Goal: Information Seeking & Learning: Learn about a topic

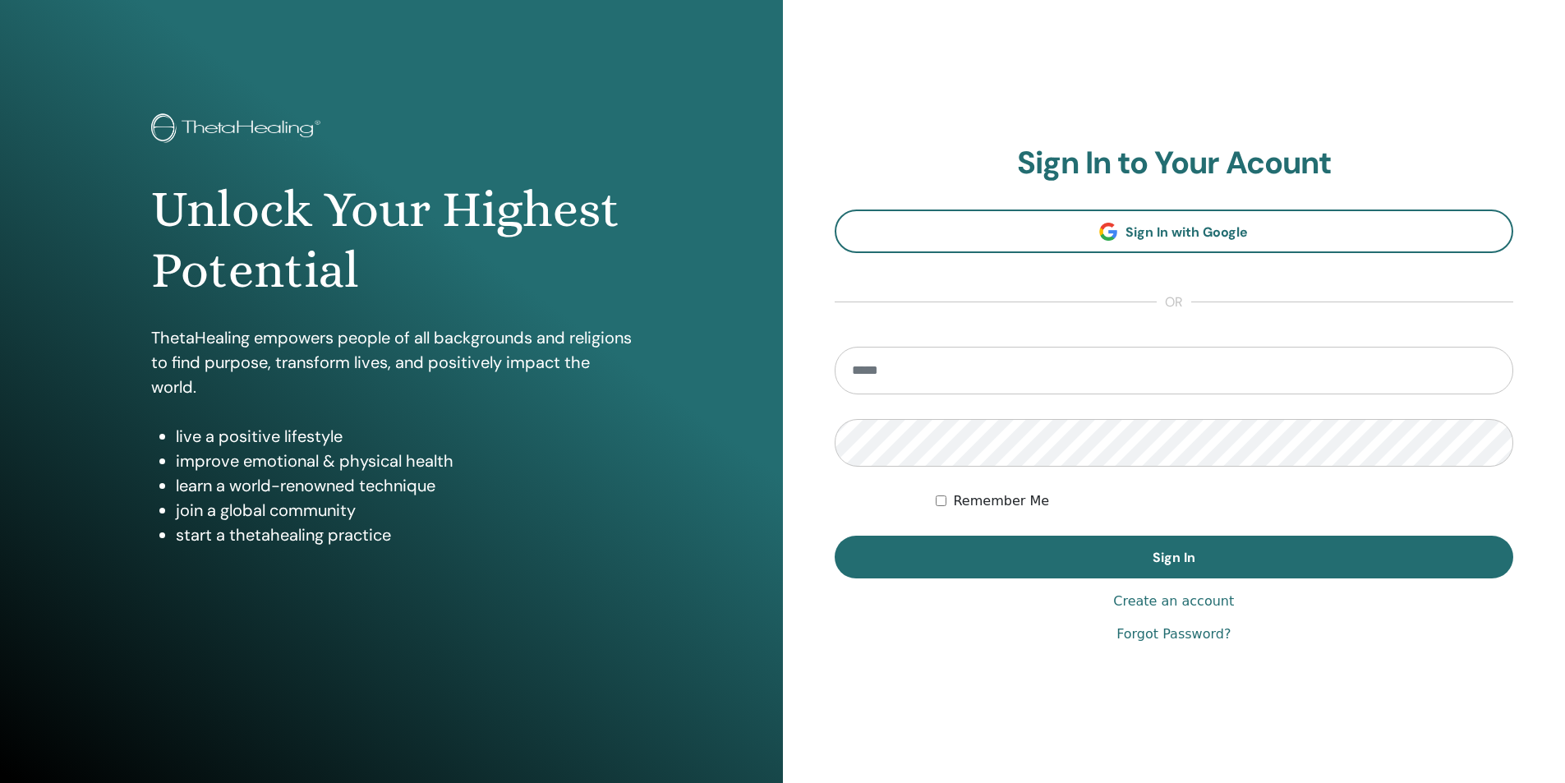
click at [1002, 359] on input "email" at bounding box center [1175, 371] width 680 height 48
type input "**********"
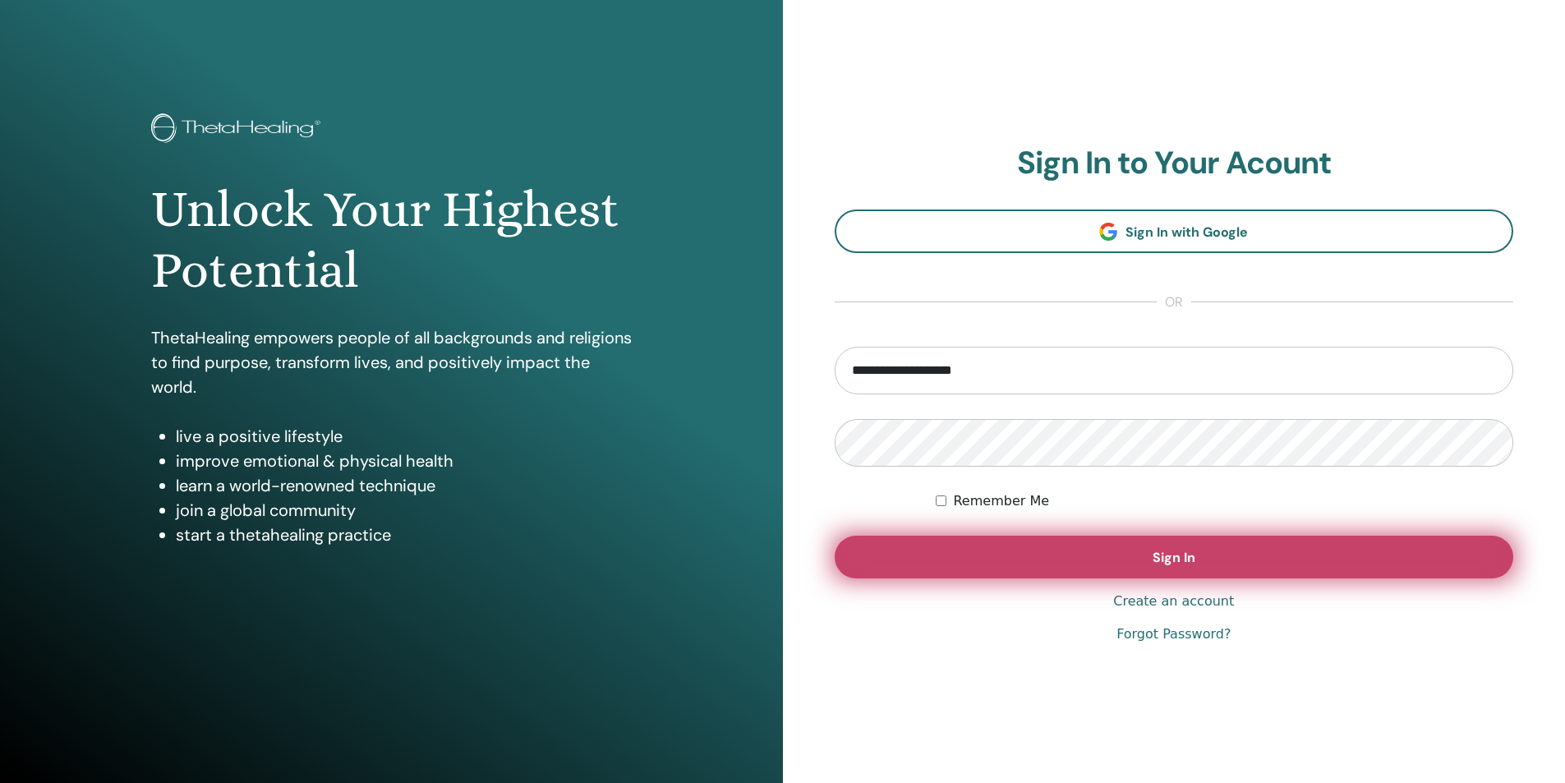
click at [1198, 552] on button "Sign In" at bounding box center [1175, 557] width 680 height 43
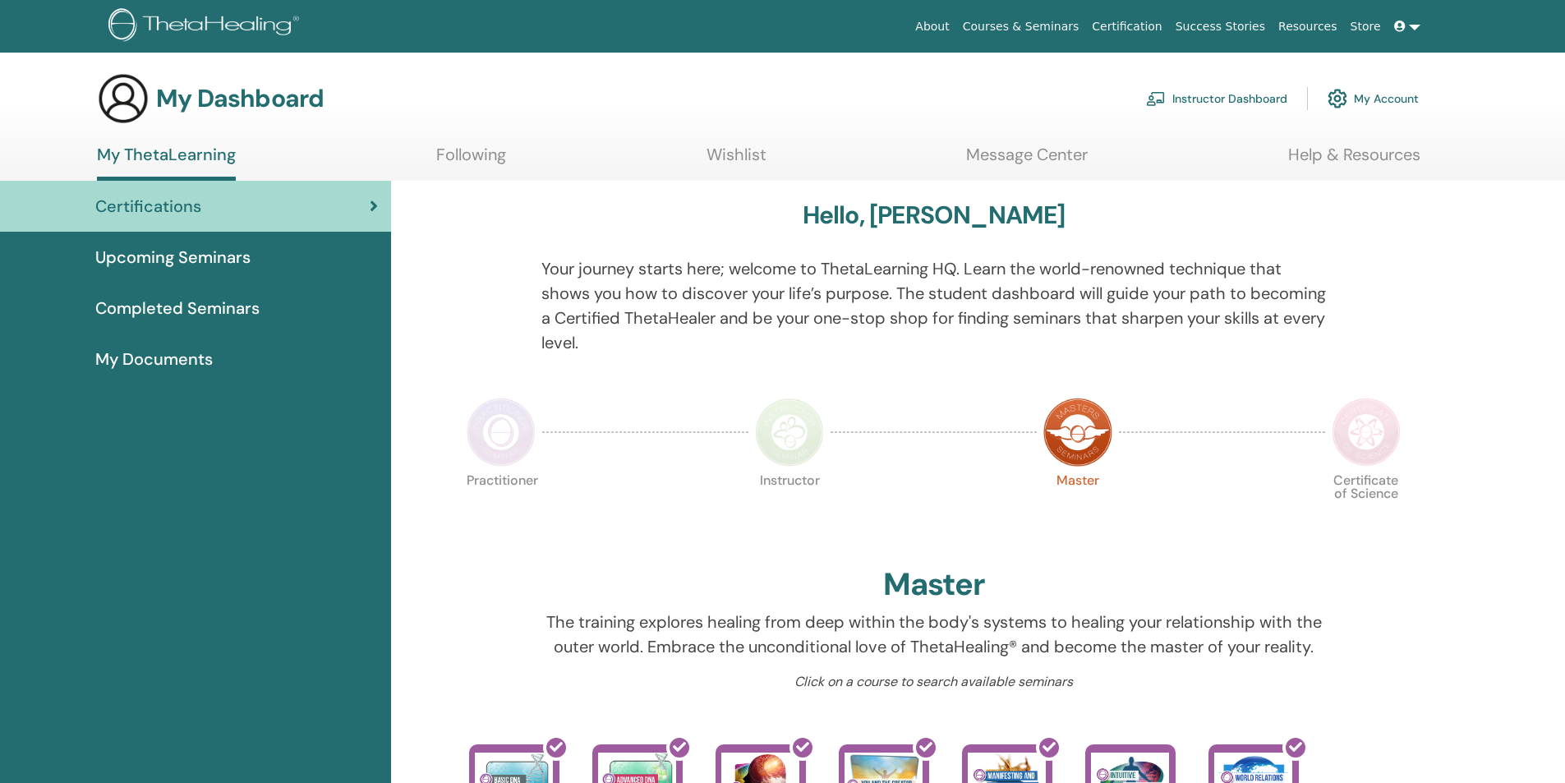
click at [199, 353] on span "My Documents" at bounding box center [154, 359] width 118 height 25
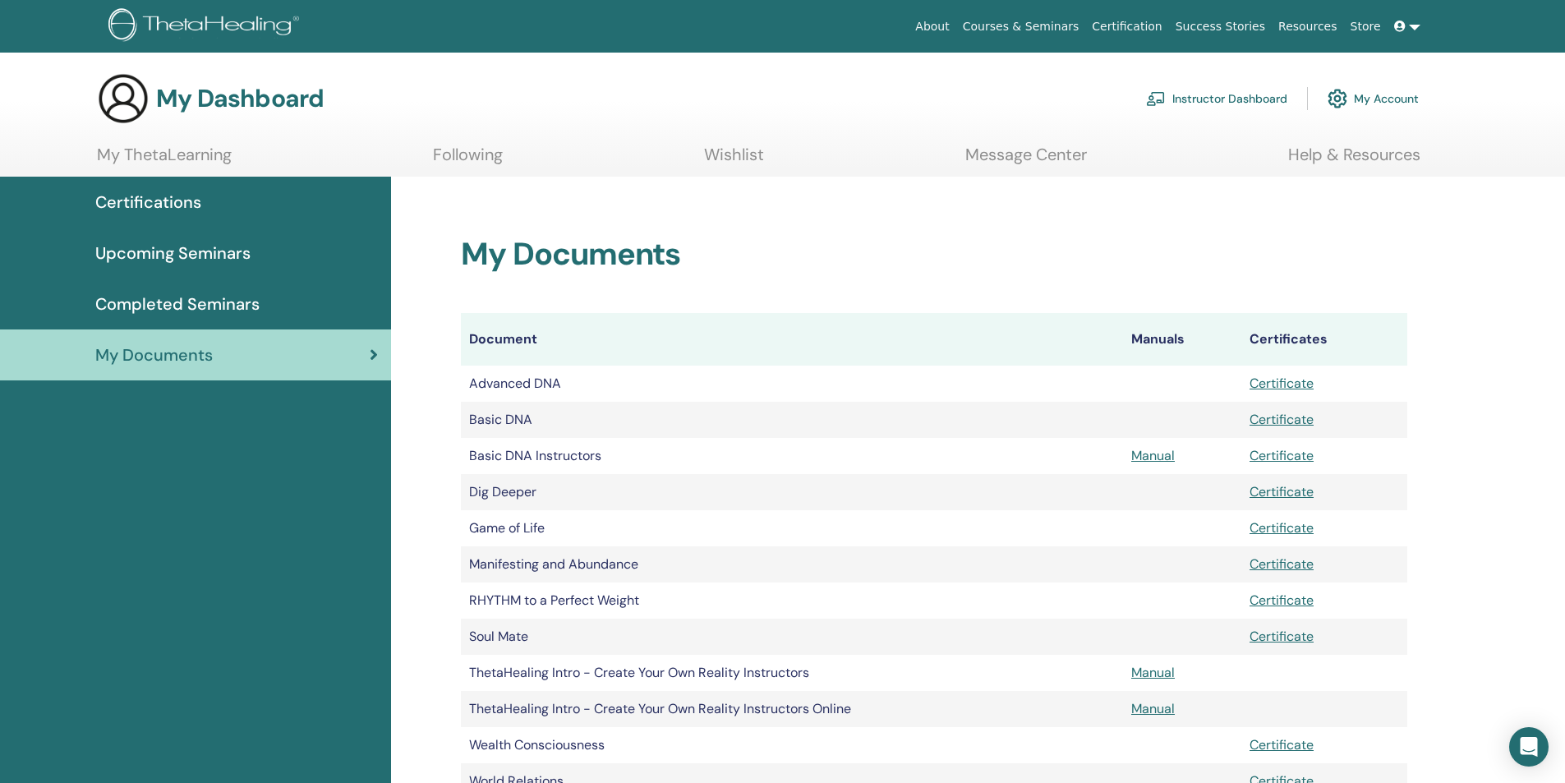
click at [1226, 99] on link "Instructor Dashboard" at bounding box center [1216, 99] width 141 height 36
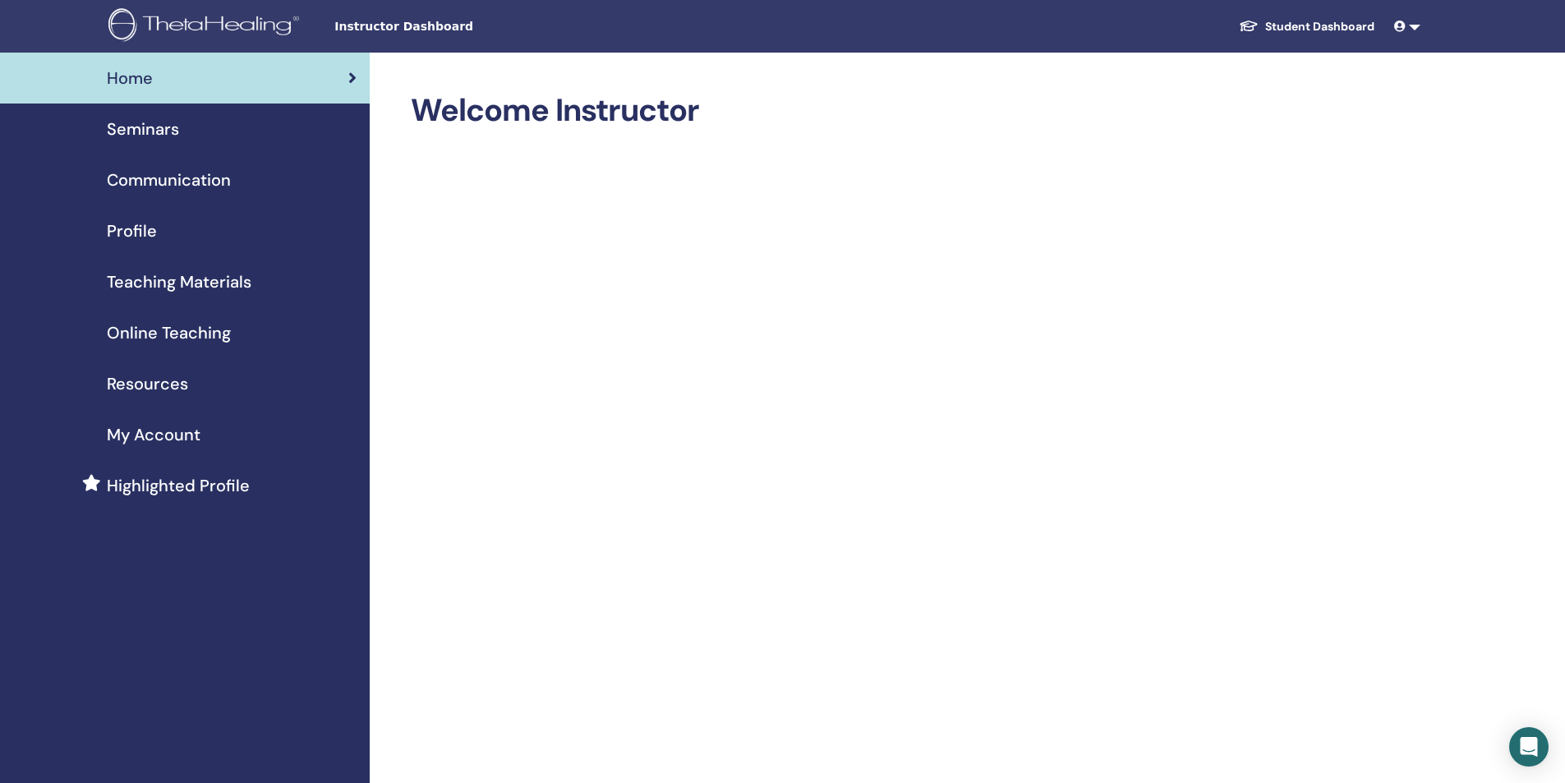
click at [200, 280] on span "Teaching Materials" at bounding box center [179, 282] width 145 height 25
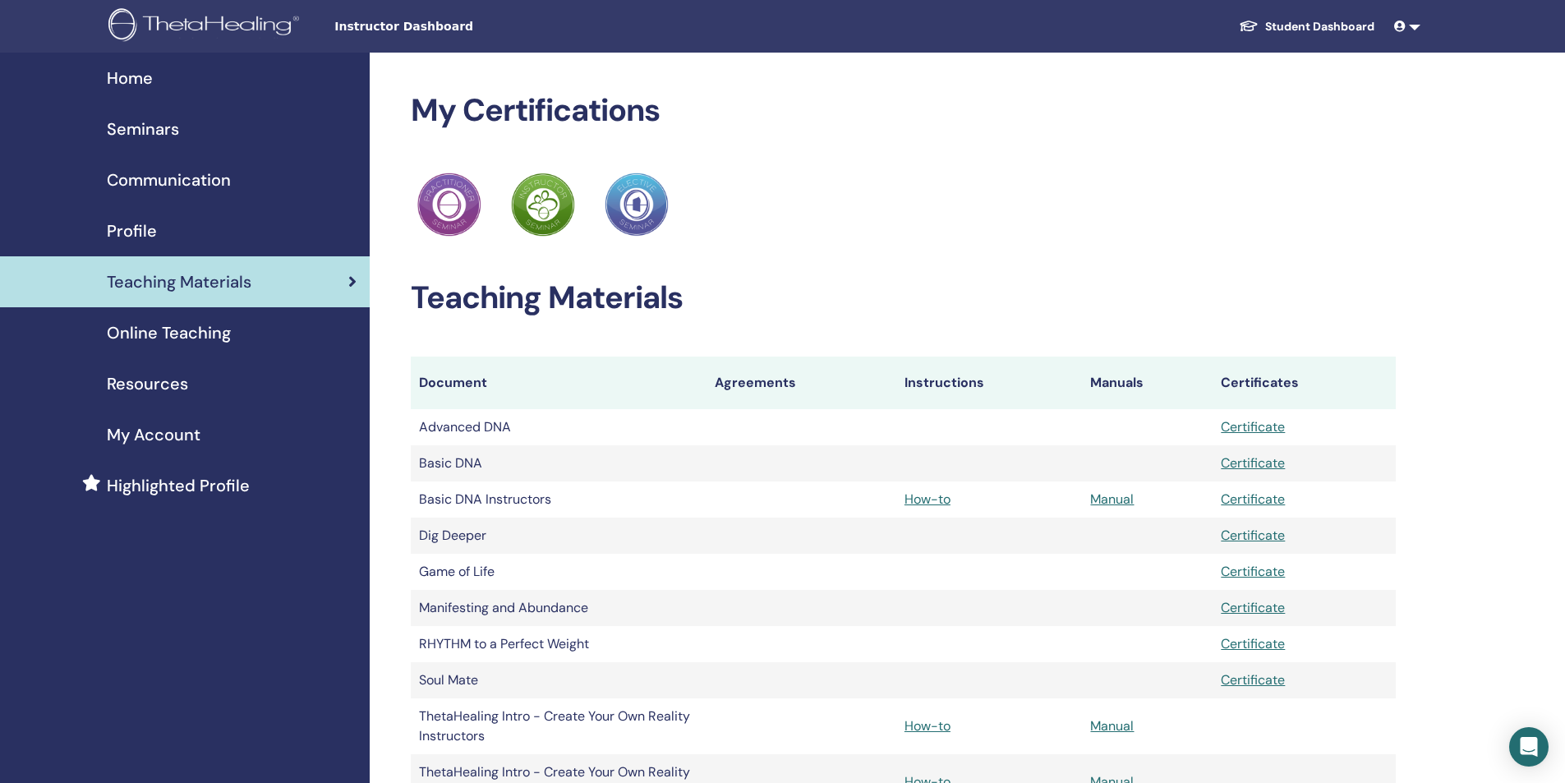
scroll to position [329, 0]
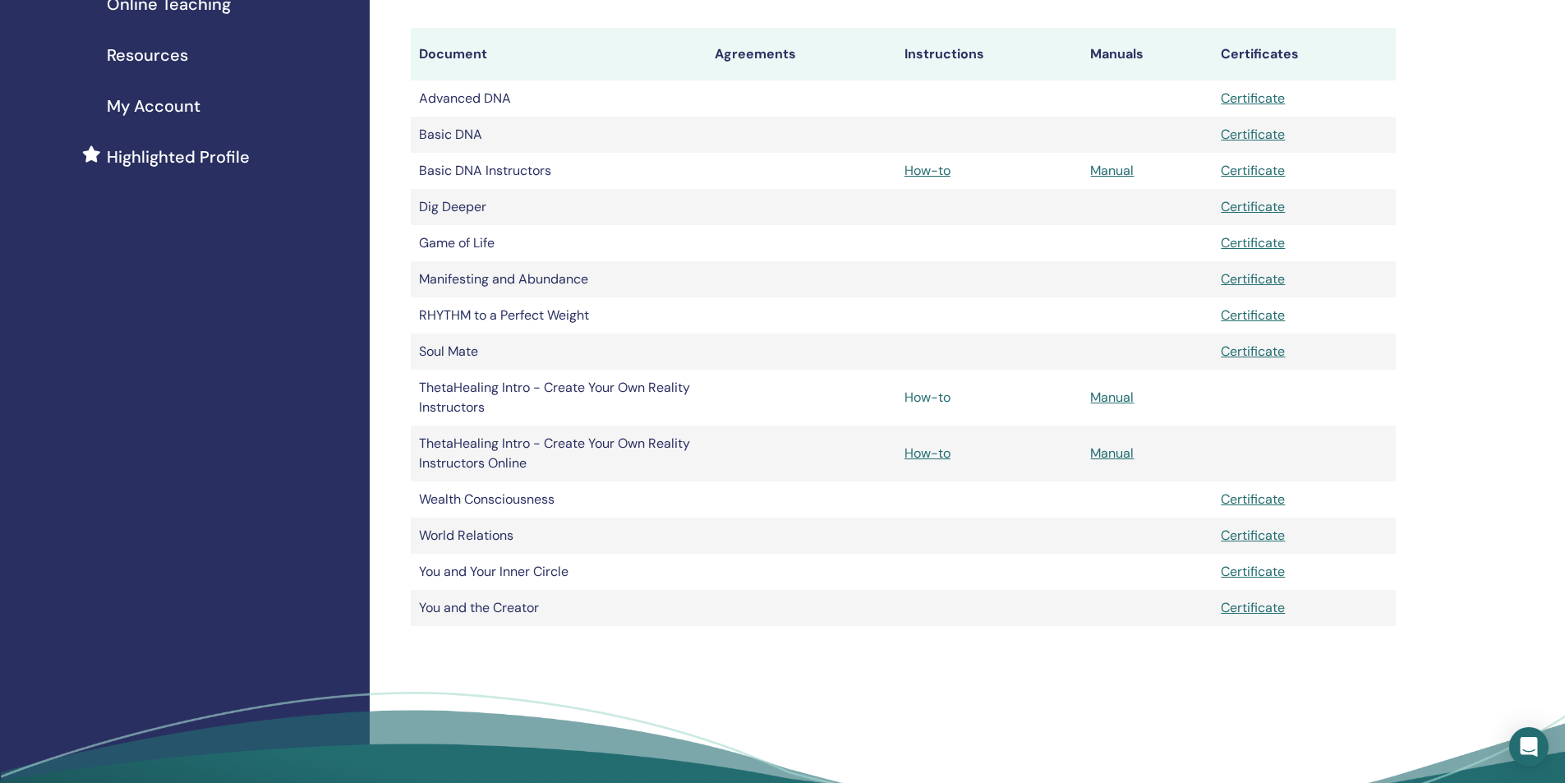
click at [916, 396] on link "How-to" at bounding box center [928, 397] width 46 height 17
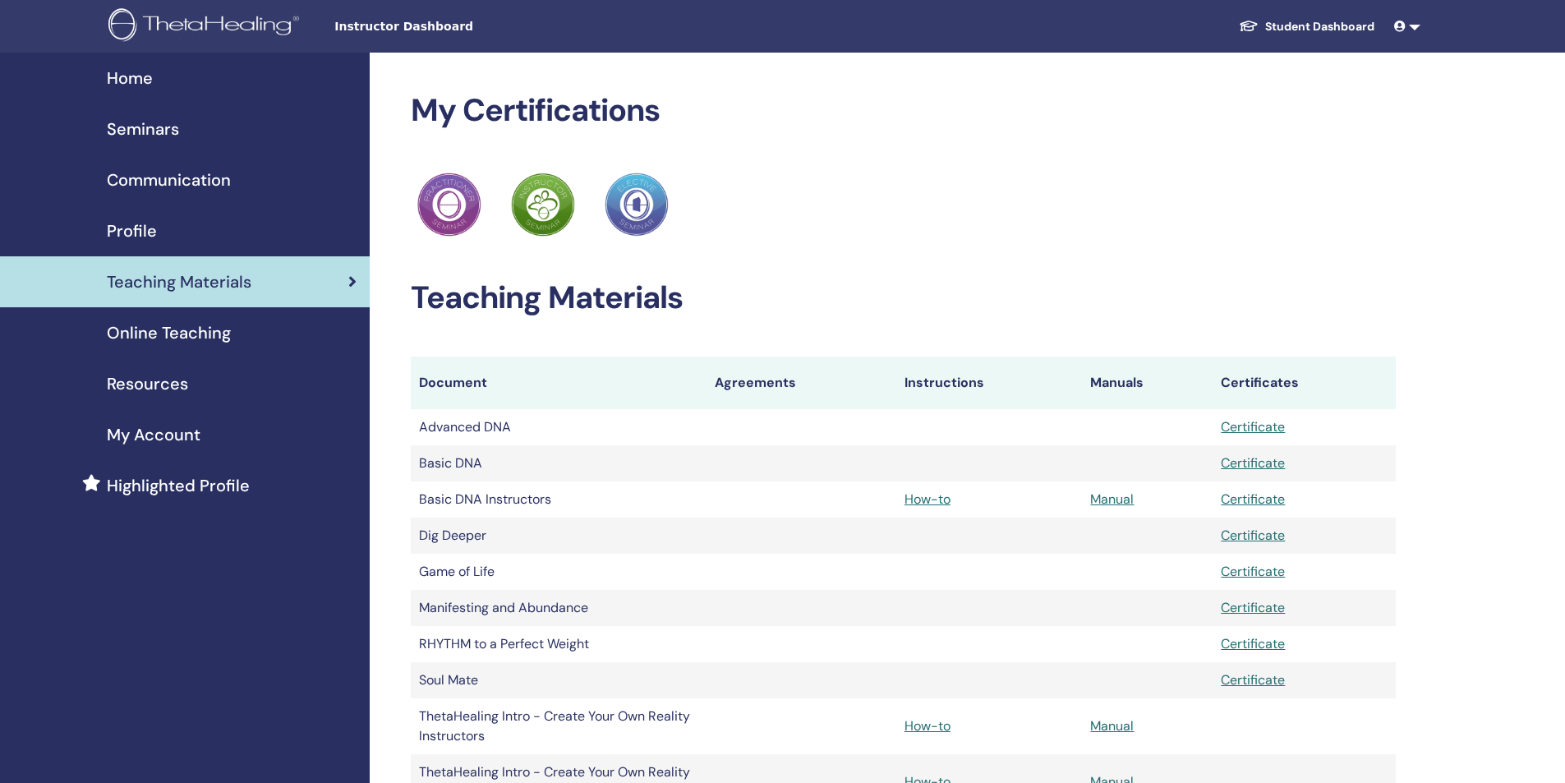
scroll to position [325, 0]
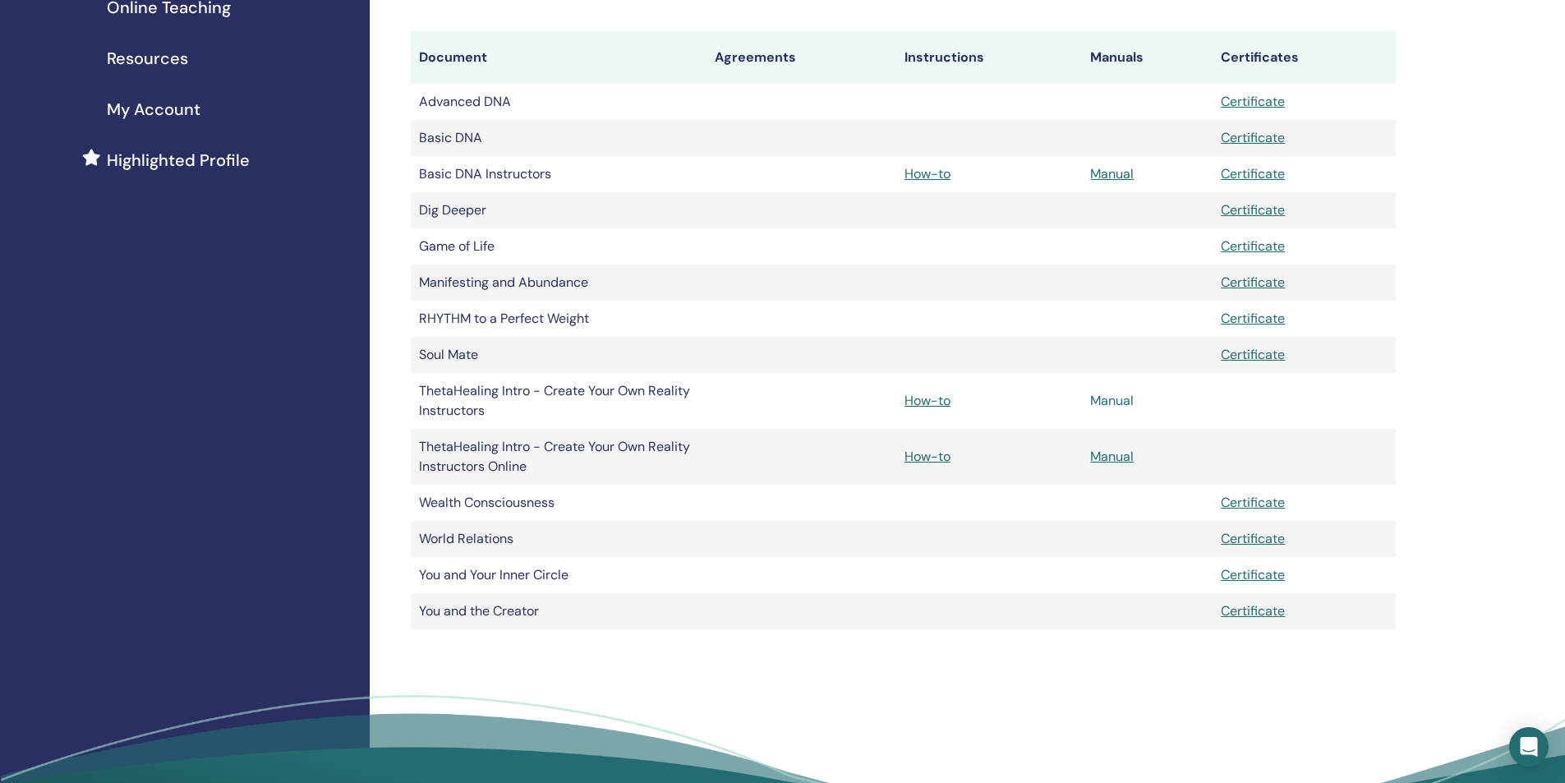
click at [1103, 399] on link "Manual" at bounding box center [1112, 400] width 44 height 17
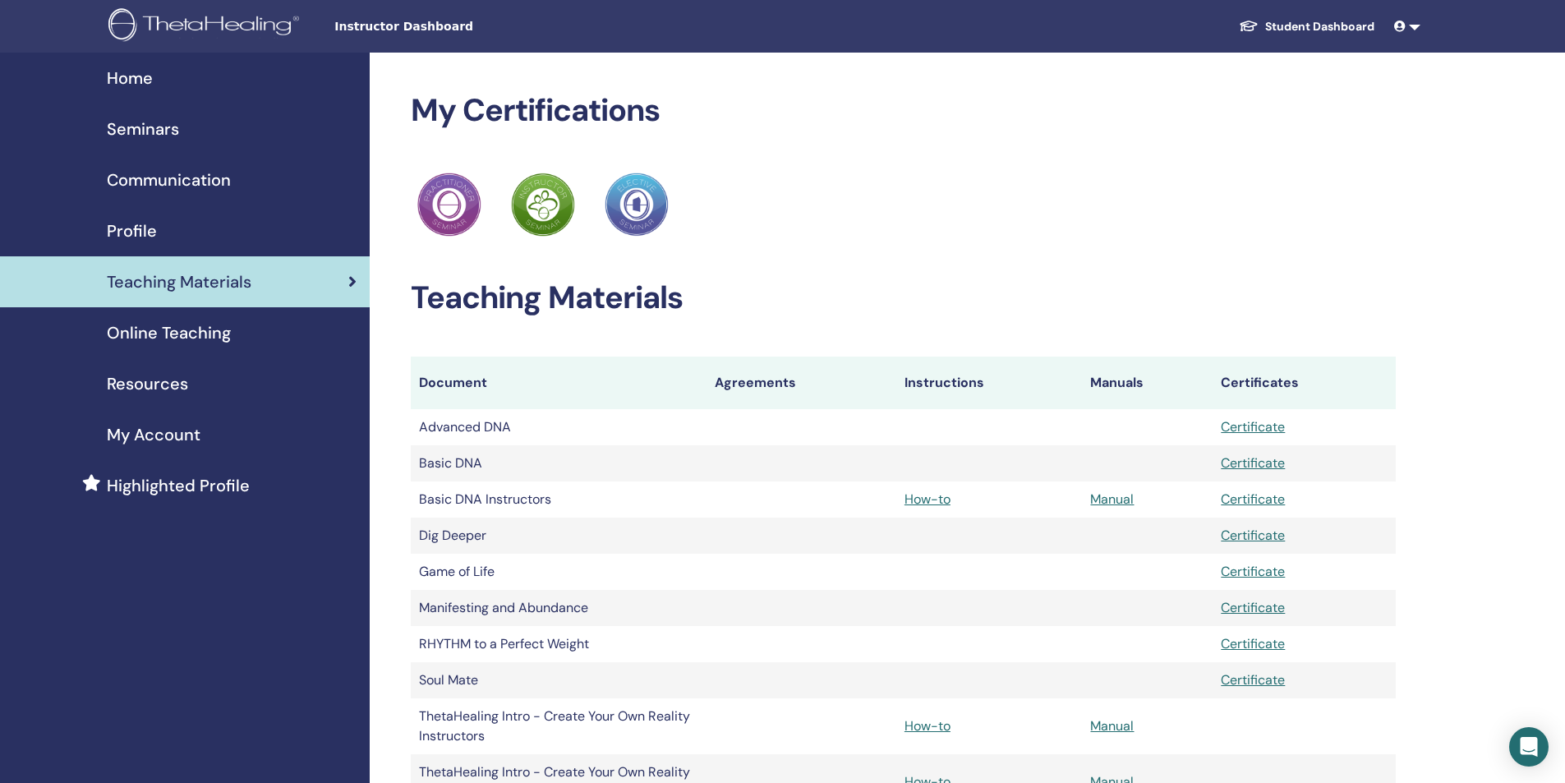
scroll to position [322, 0]
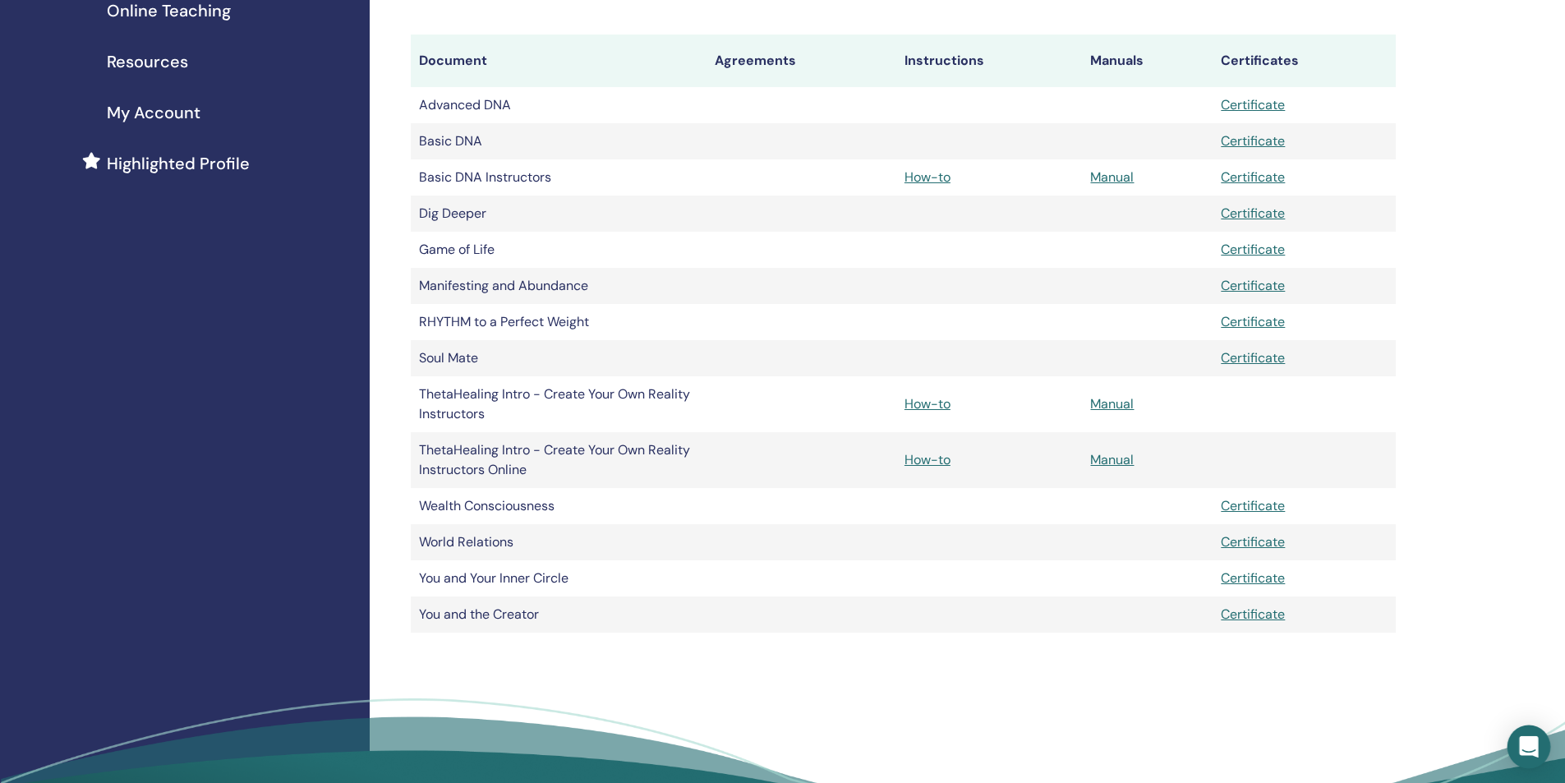
click at [1526, 749] on icon "Open Intercom Messenger" at bounding box center [1528, 746] width 19 height 21
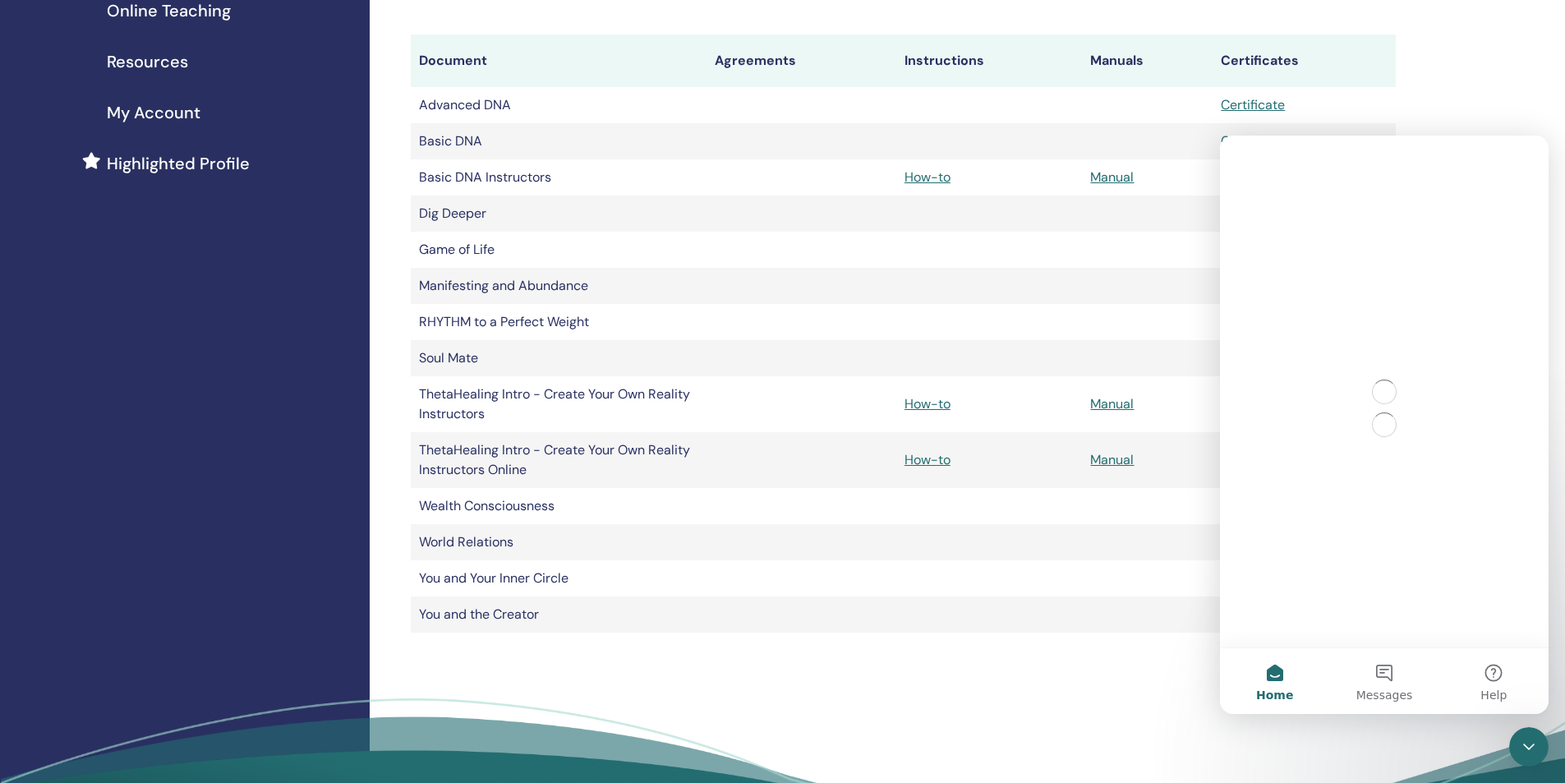
scroll to position [0, 0]
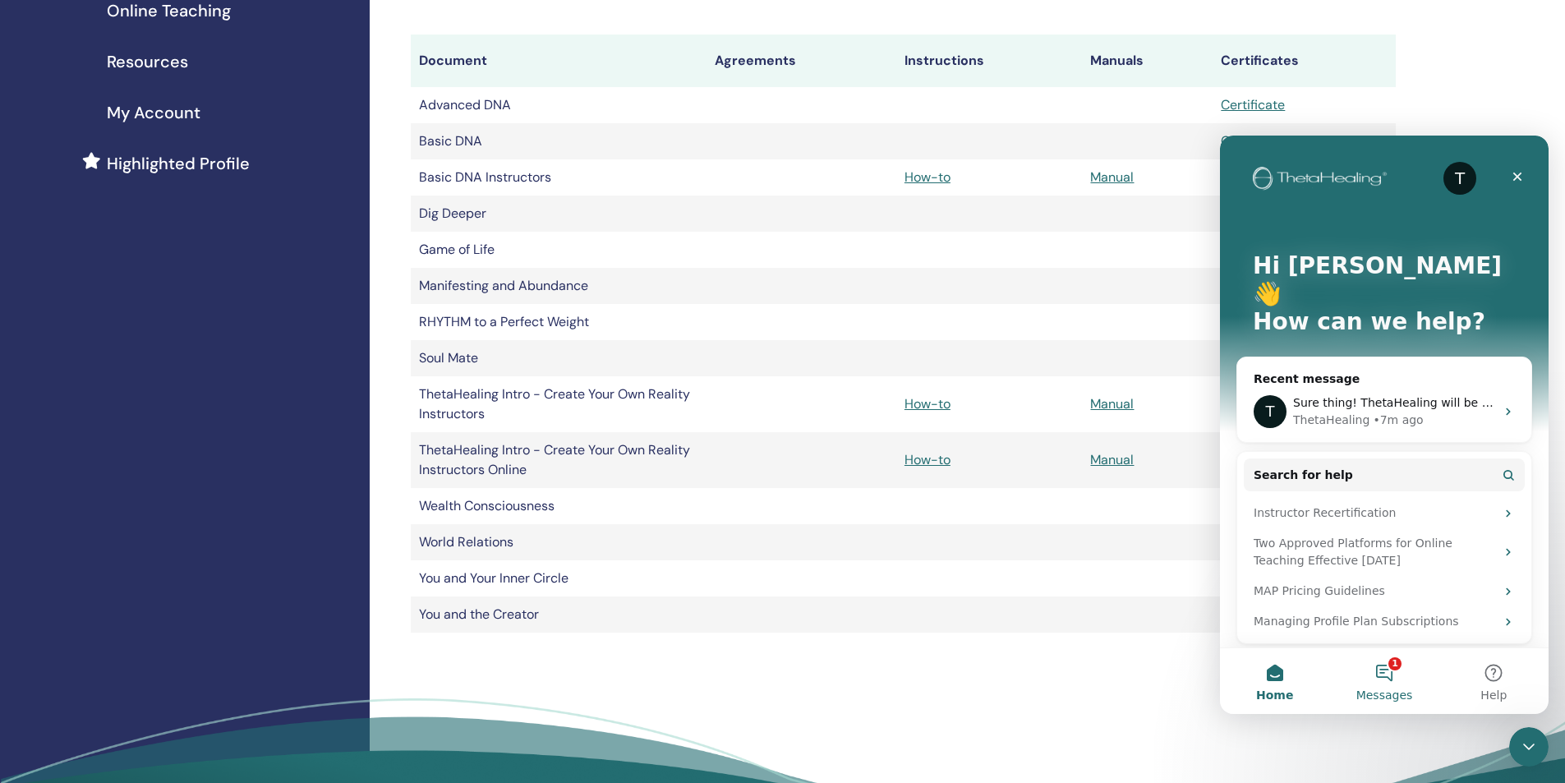
click at [1395, 671] on button "1 Messages" at bounding box center [1384, 681] width 109 height 66
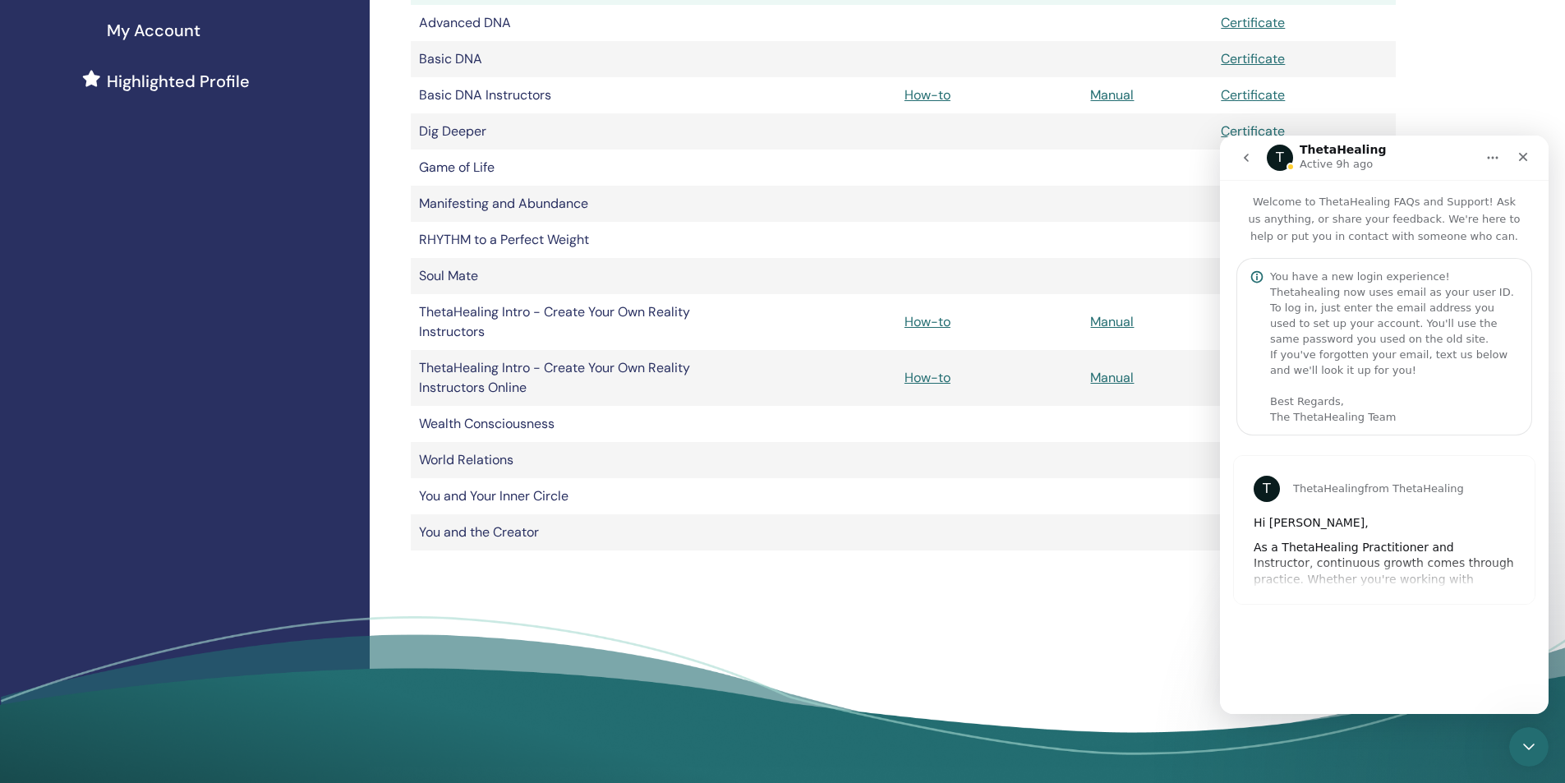
scroll to position [322, 0]
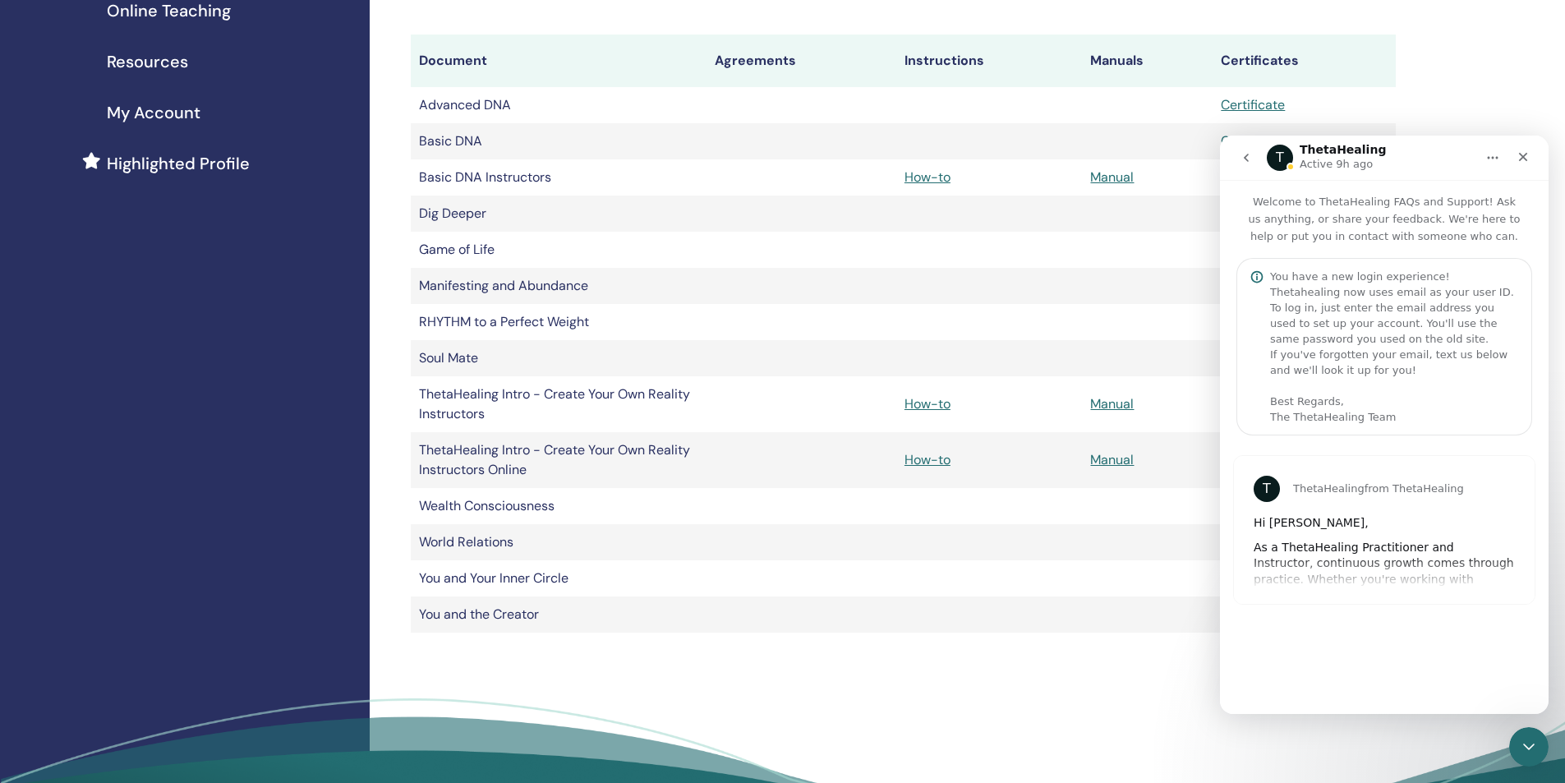
click at [1247, 154] on icon "go back" at bounding box center [1246, 157] width 13 height 13
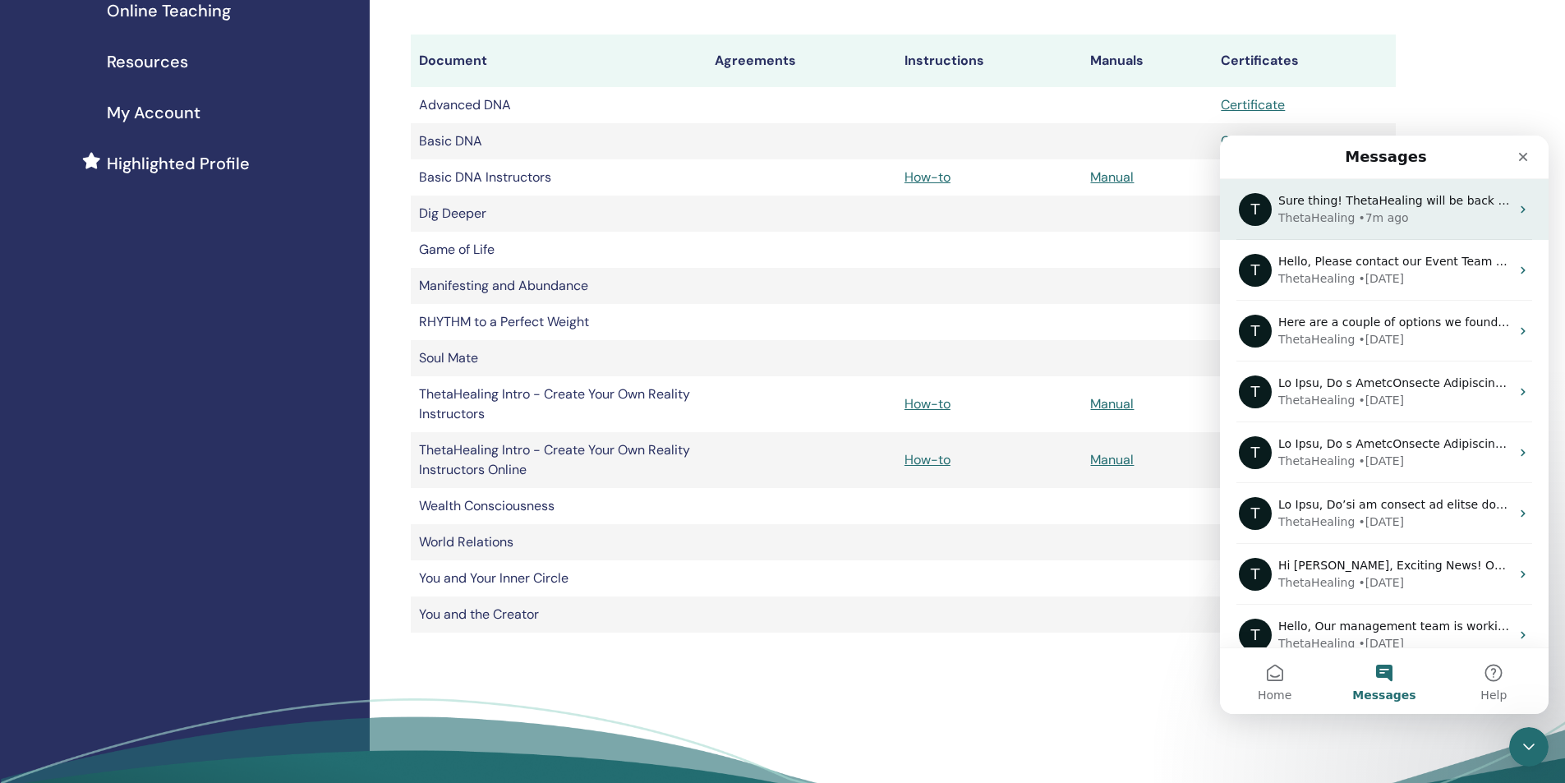
click at [1356, 207] on span "Sure thing! ThetaHealing will be back later [DATE]." at bounding box center [1425, 200] width 293 height 13
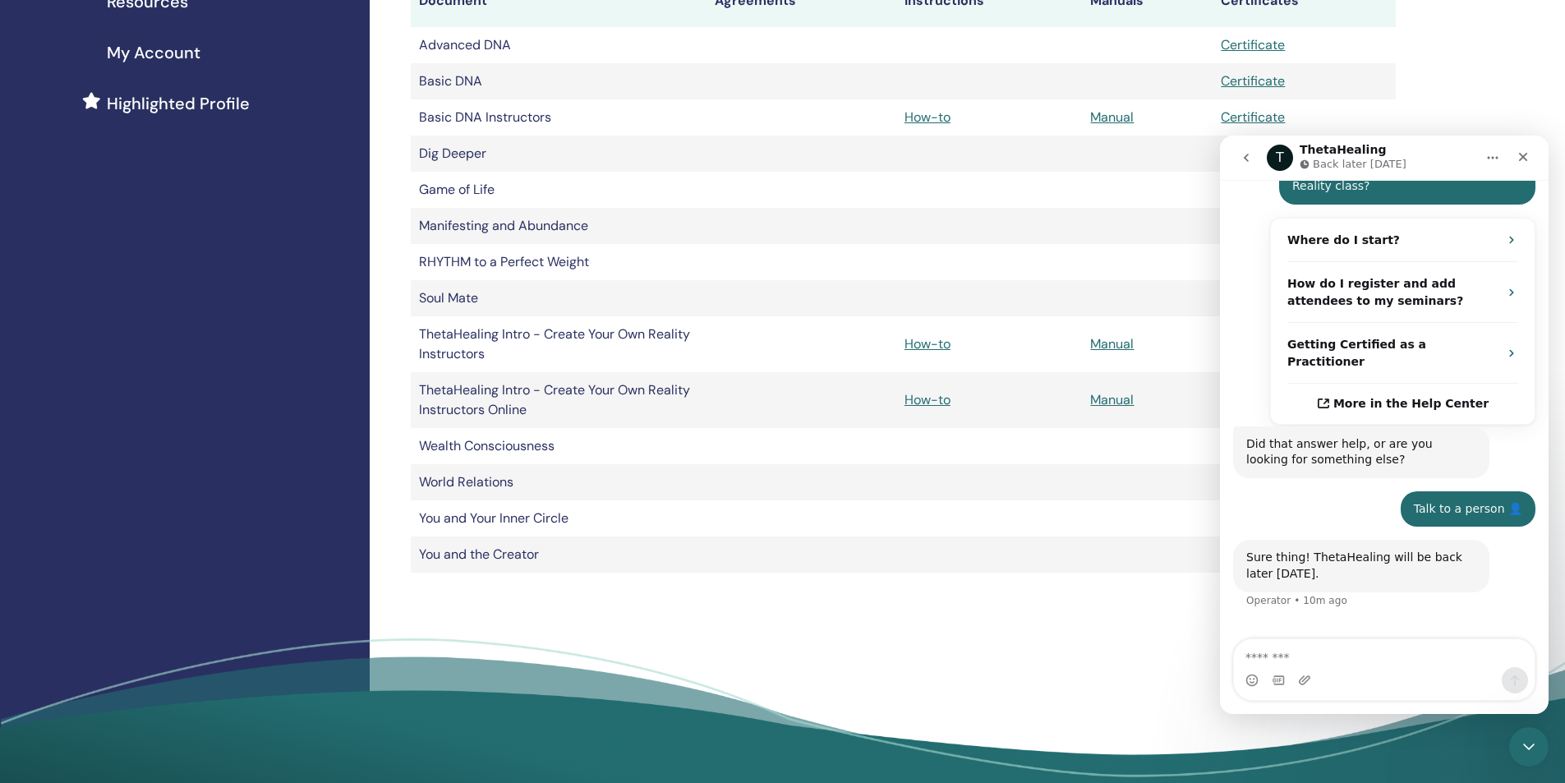
scroll to position [411, 0]
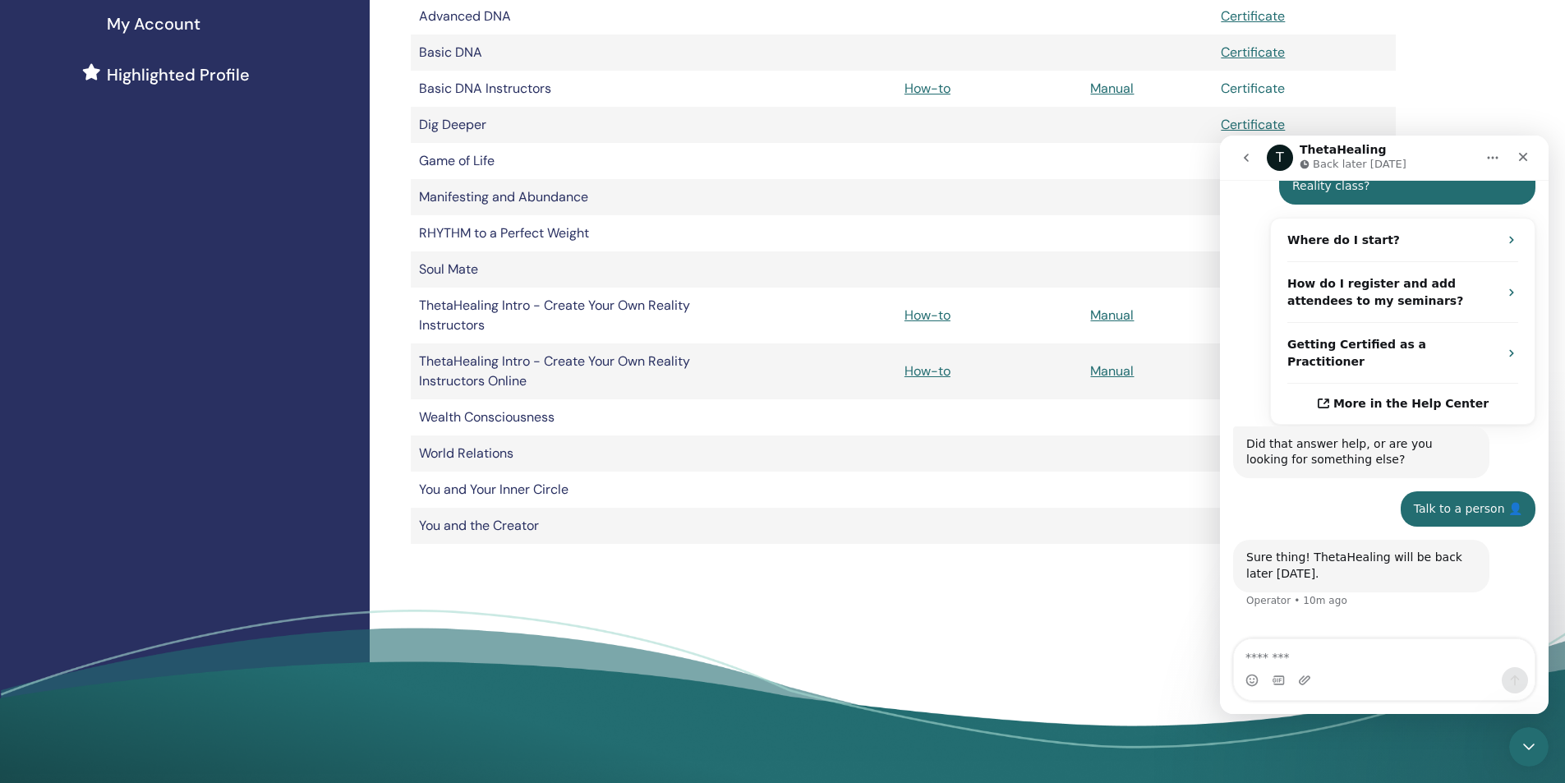
click at [1231, 85] on link "Certificate" at bounding box center [1253, 88] width 64 height 17
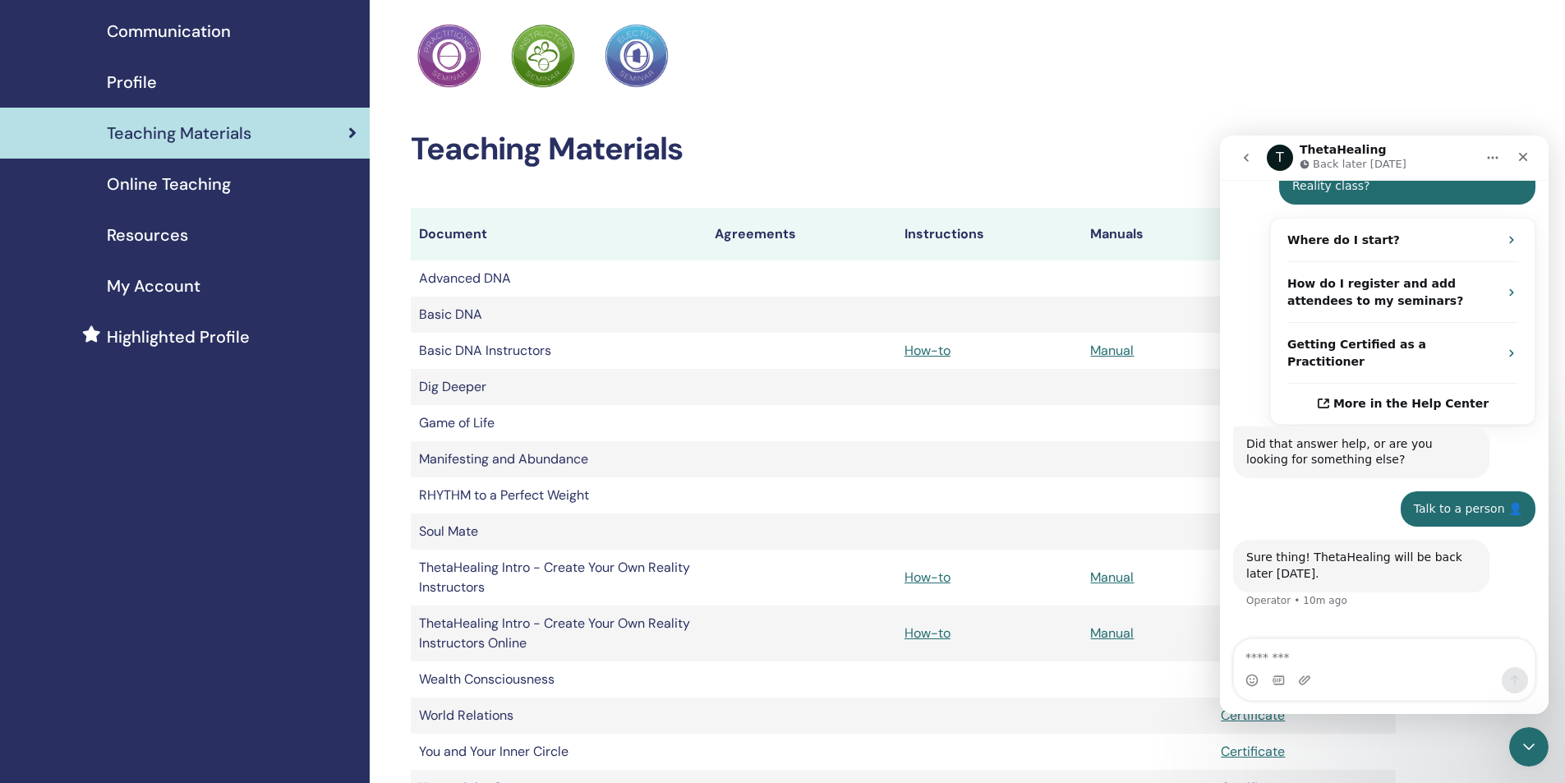
scroll to position [0, 0]
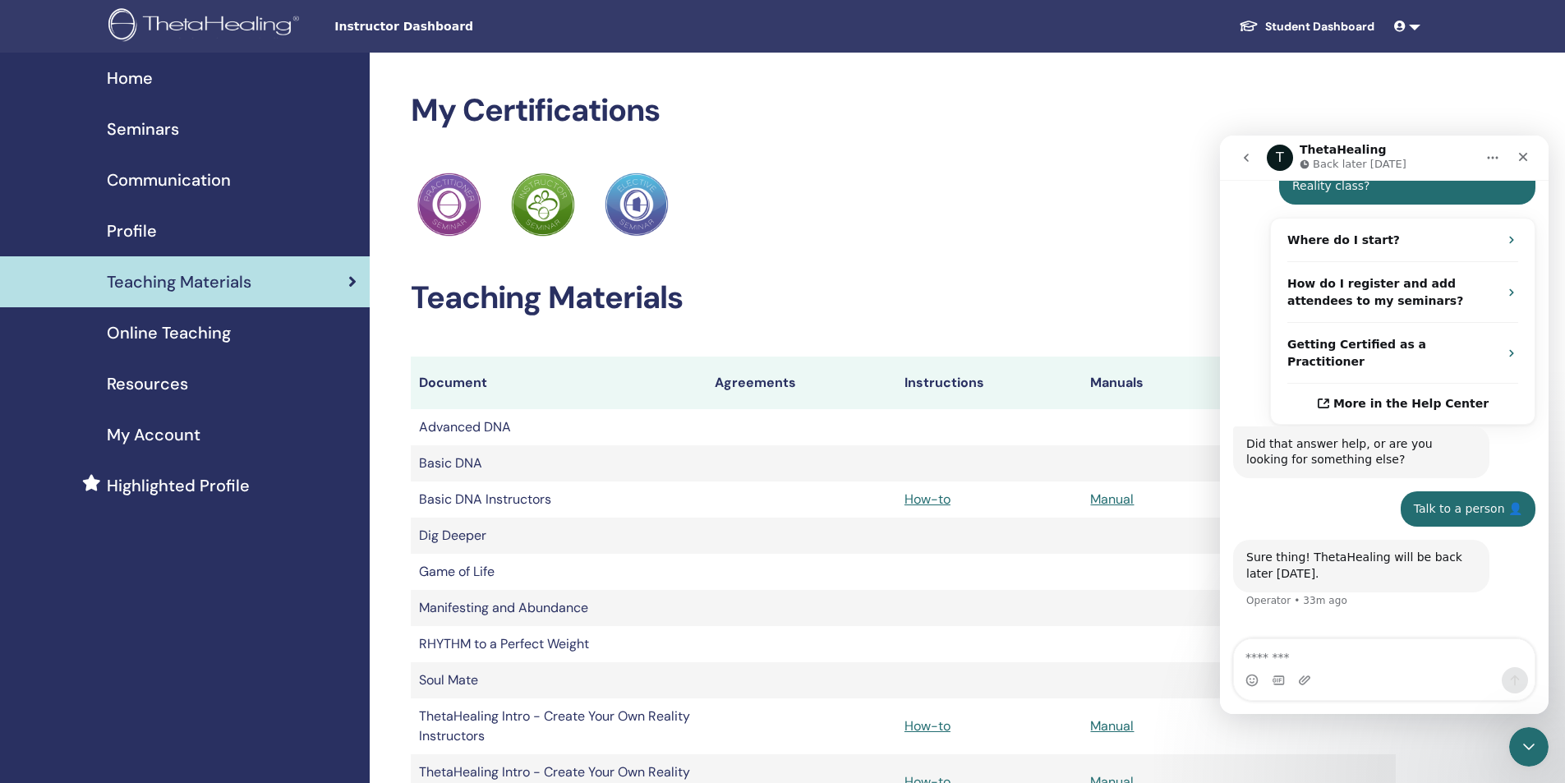
click at [1373, 643] on div "T Waiting for a teammate" at bounding box center [1385, 649] width 296 height 13
click at [1324, 643] on div "T" at bounding box center [1318, 649] width 13 height 13
click at [1316, 658] on textarea "Message…" at bounding box center [1384, 653] width 301 height 28
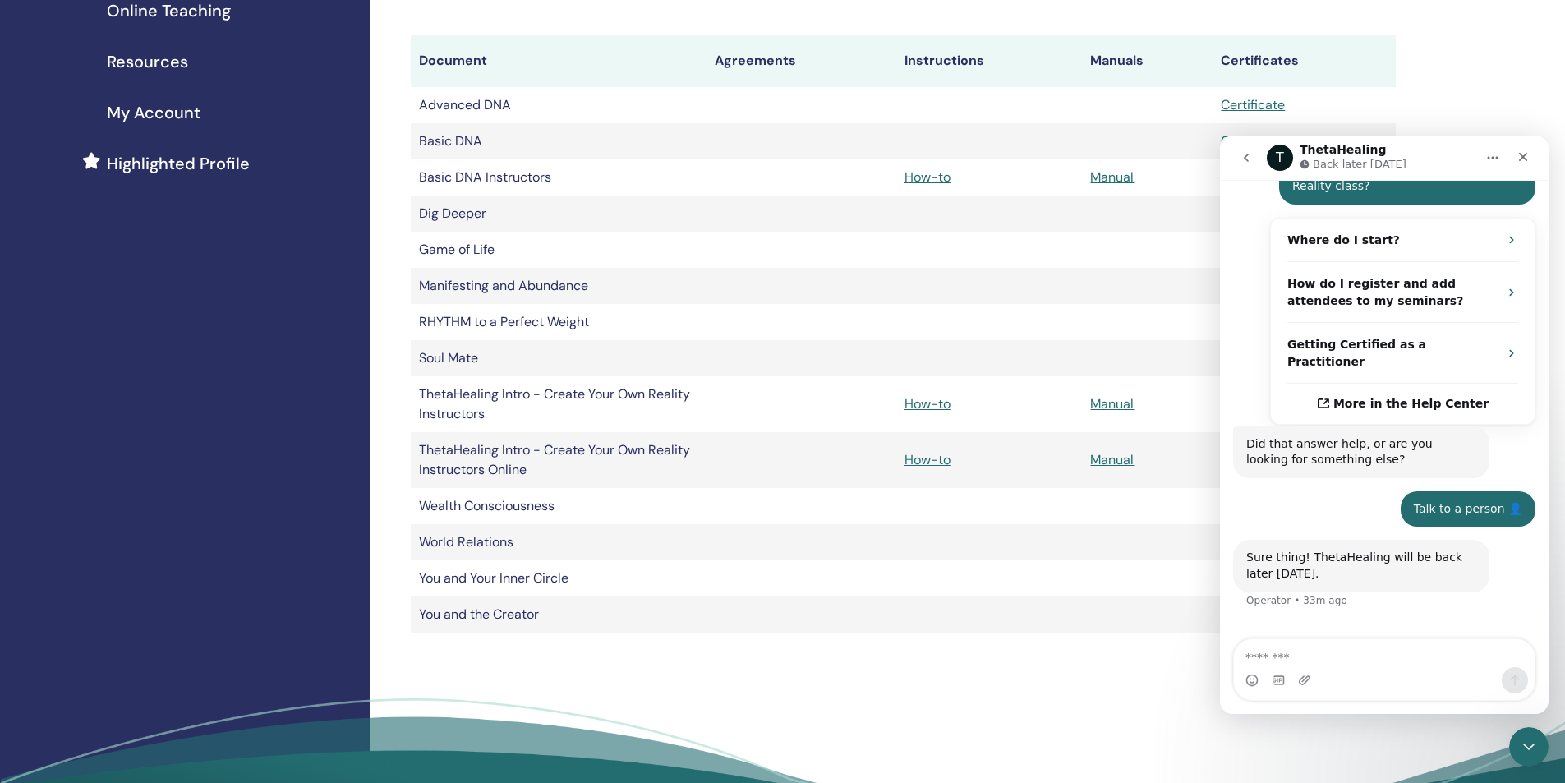
scroll to position [411, 0]
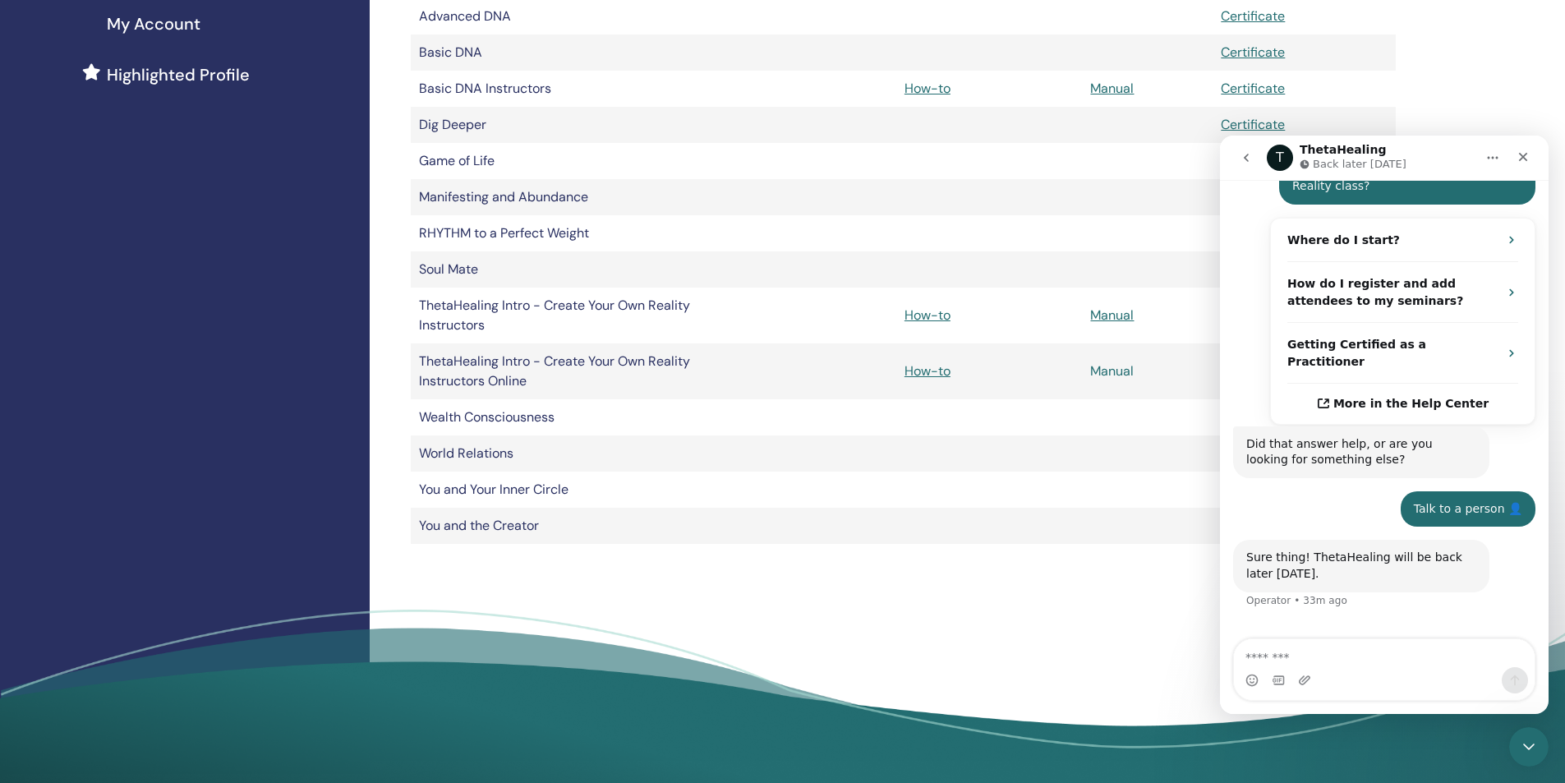
click at [1104, 366] on link "Manual" at bounding box center [1112, 370] width 44 height 17
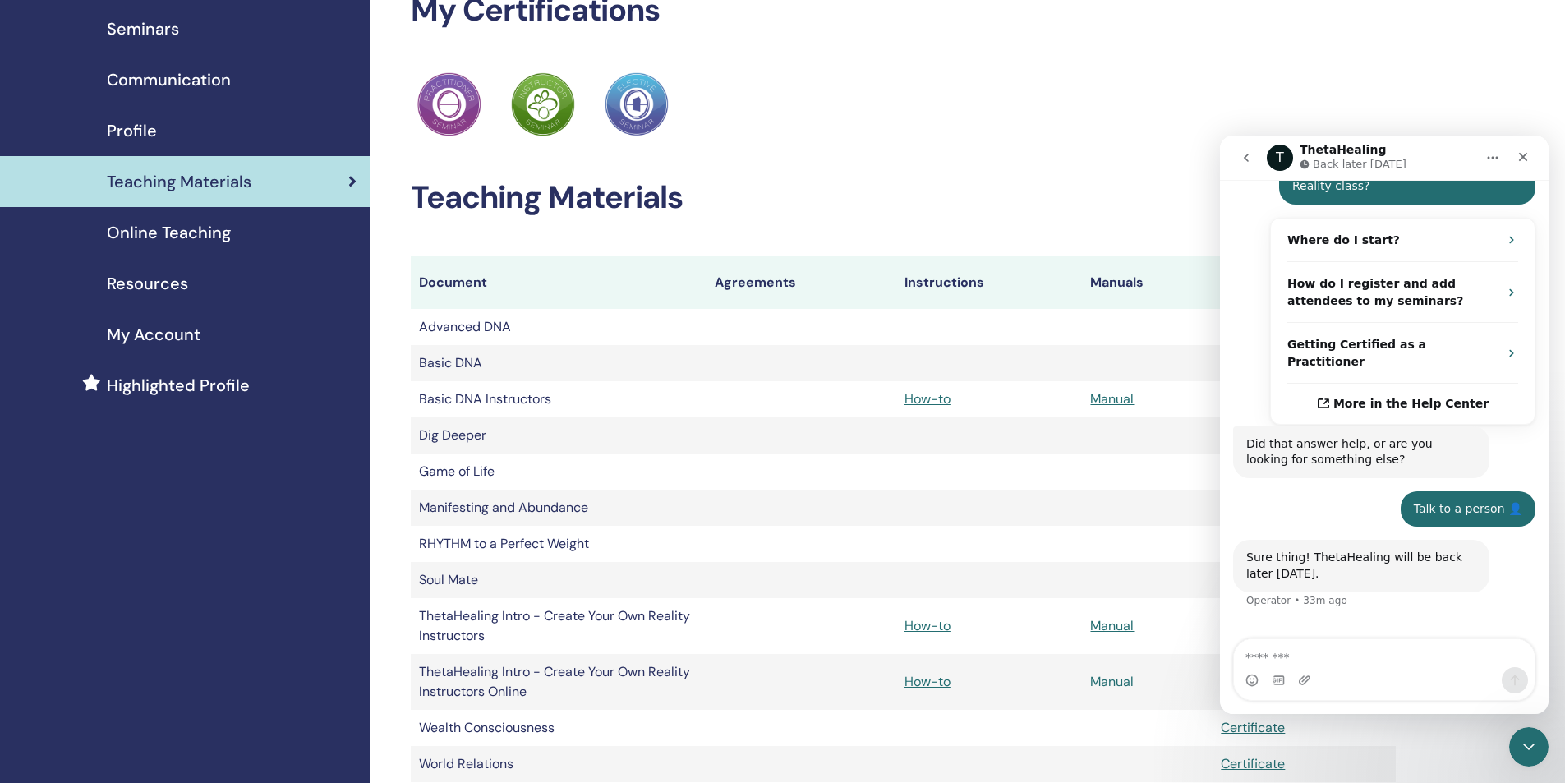
scroll to position [0, 0]
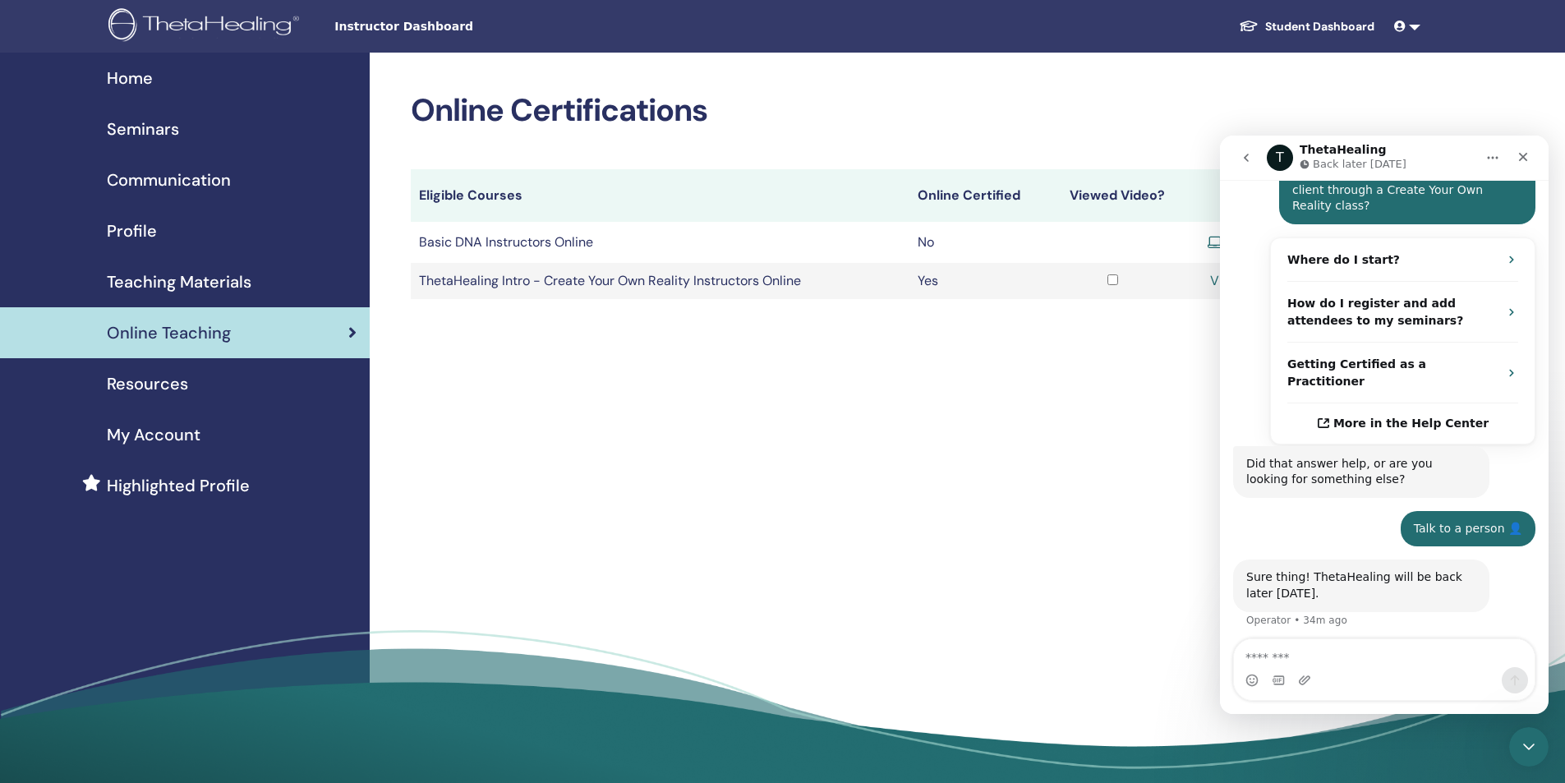
scroll to position [319, 0]
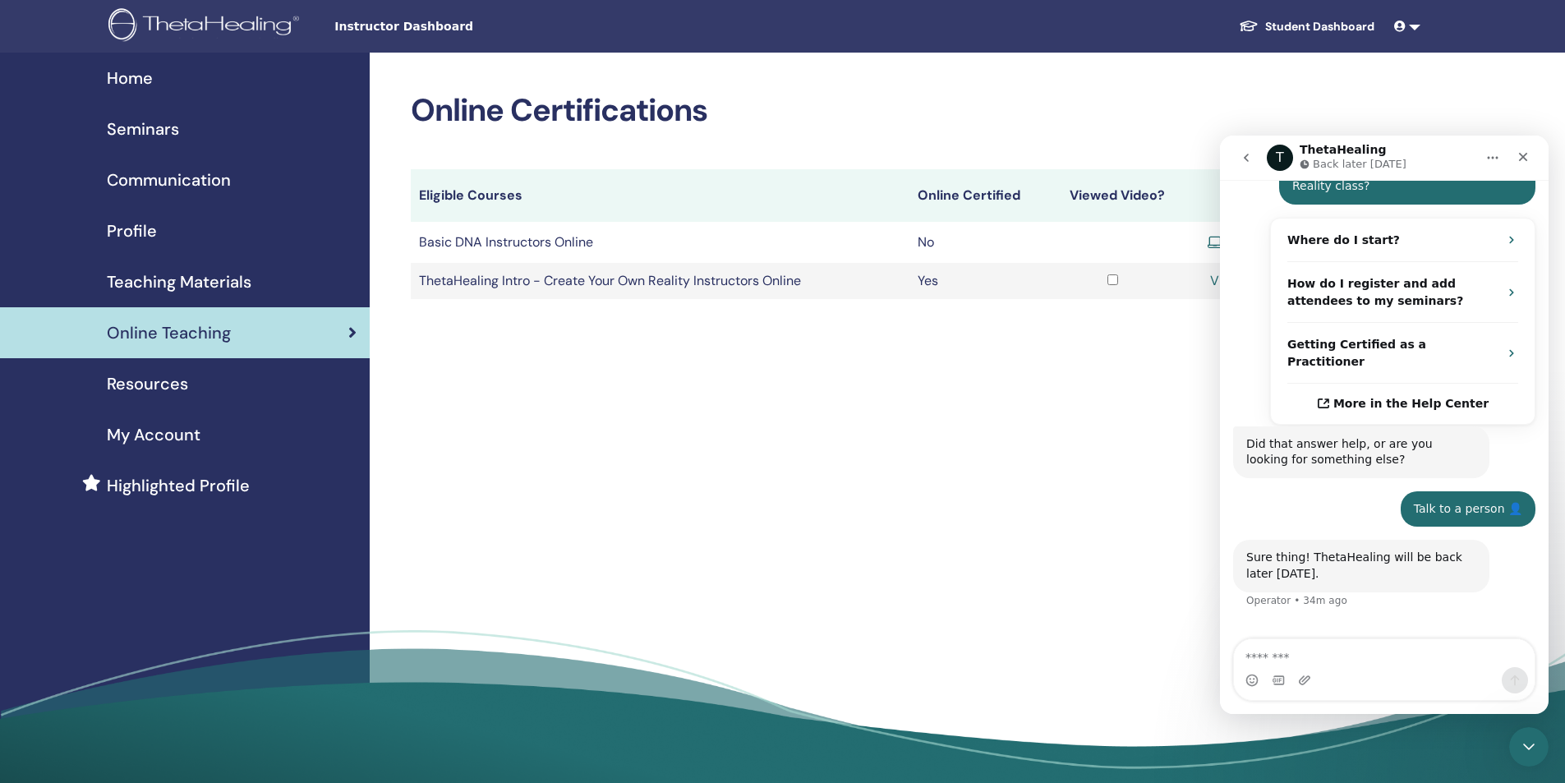
click at [1239, 161] on button "go back" at bounding box center [1246, 157] width 31 height 31
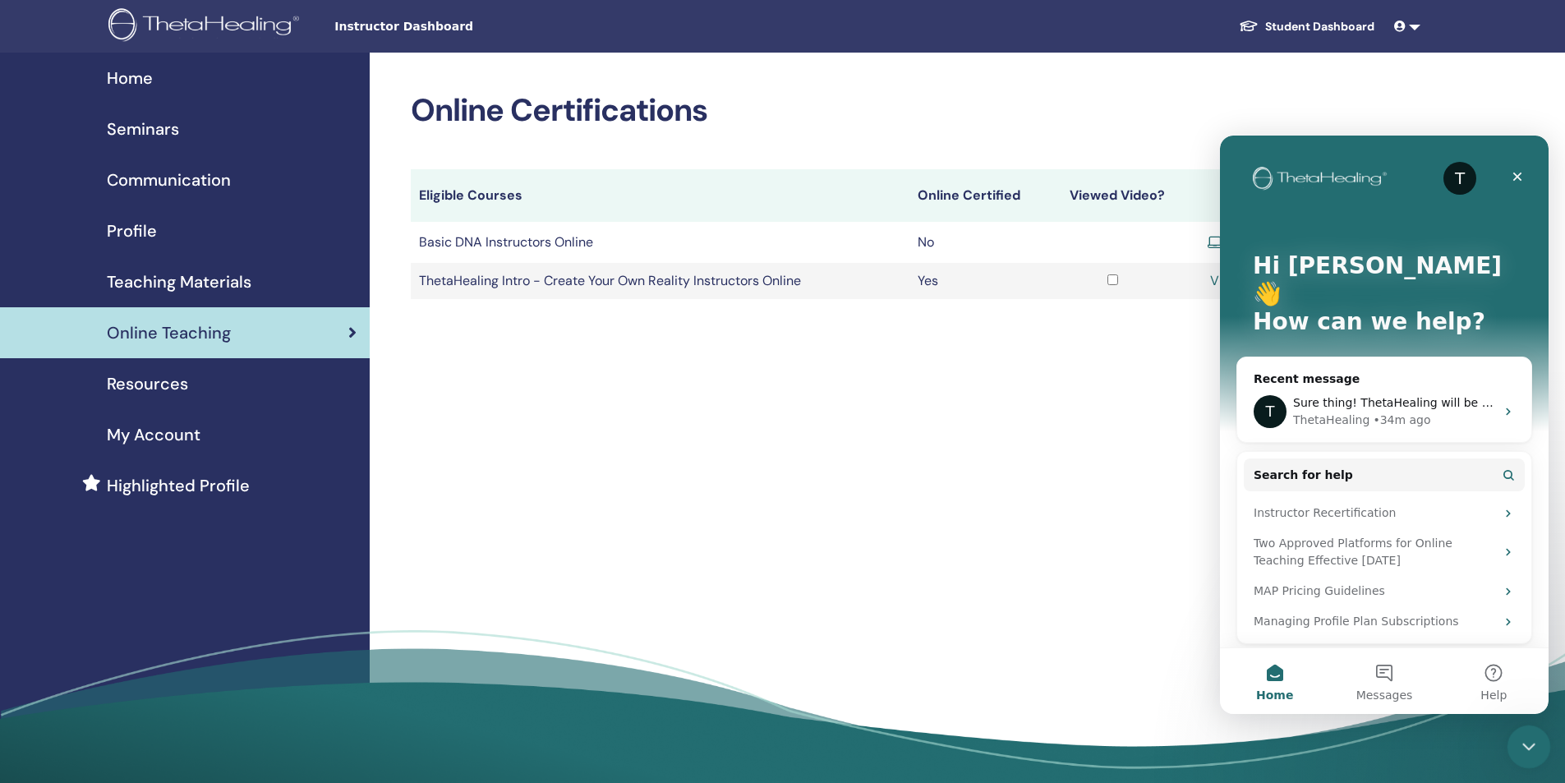
click at [1530, 735] on icon "Close Intercom Messenger" at bounding box center [1527, 745] width 20 height 20
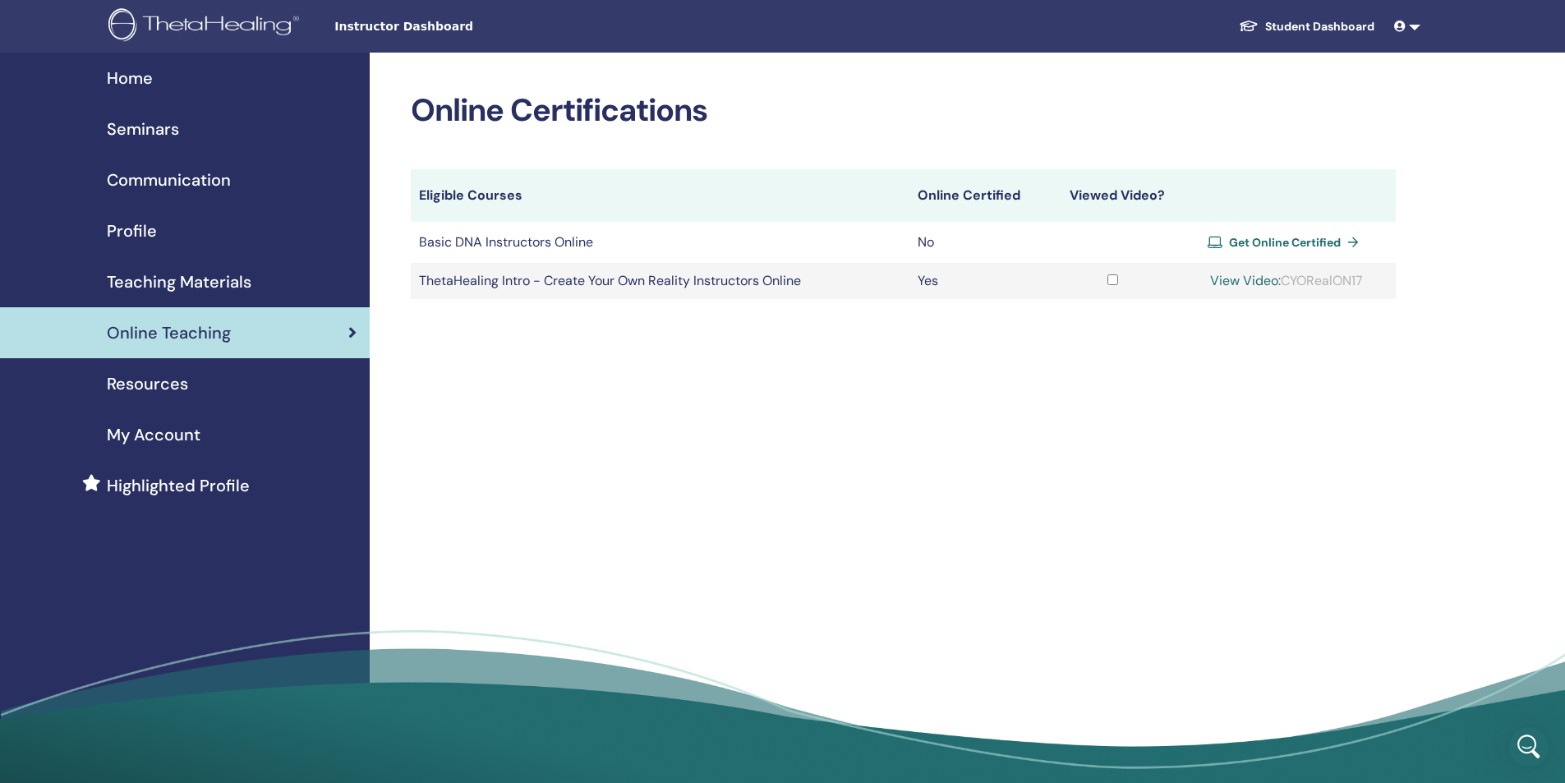
click at [1214, 272] on div "View Video: CYORealON17" at bounding box center [1286, 281] width 201 height 20
click at [1214, 278] on link "View Video:" at bounding box center [1245, 280] width 71 height 17
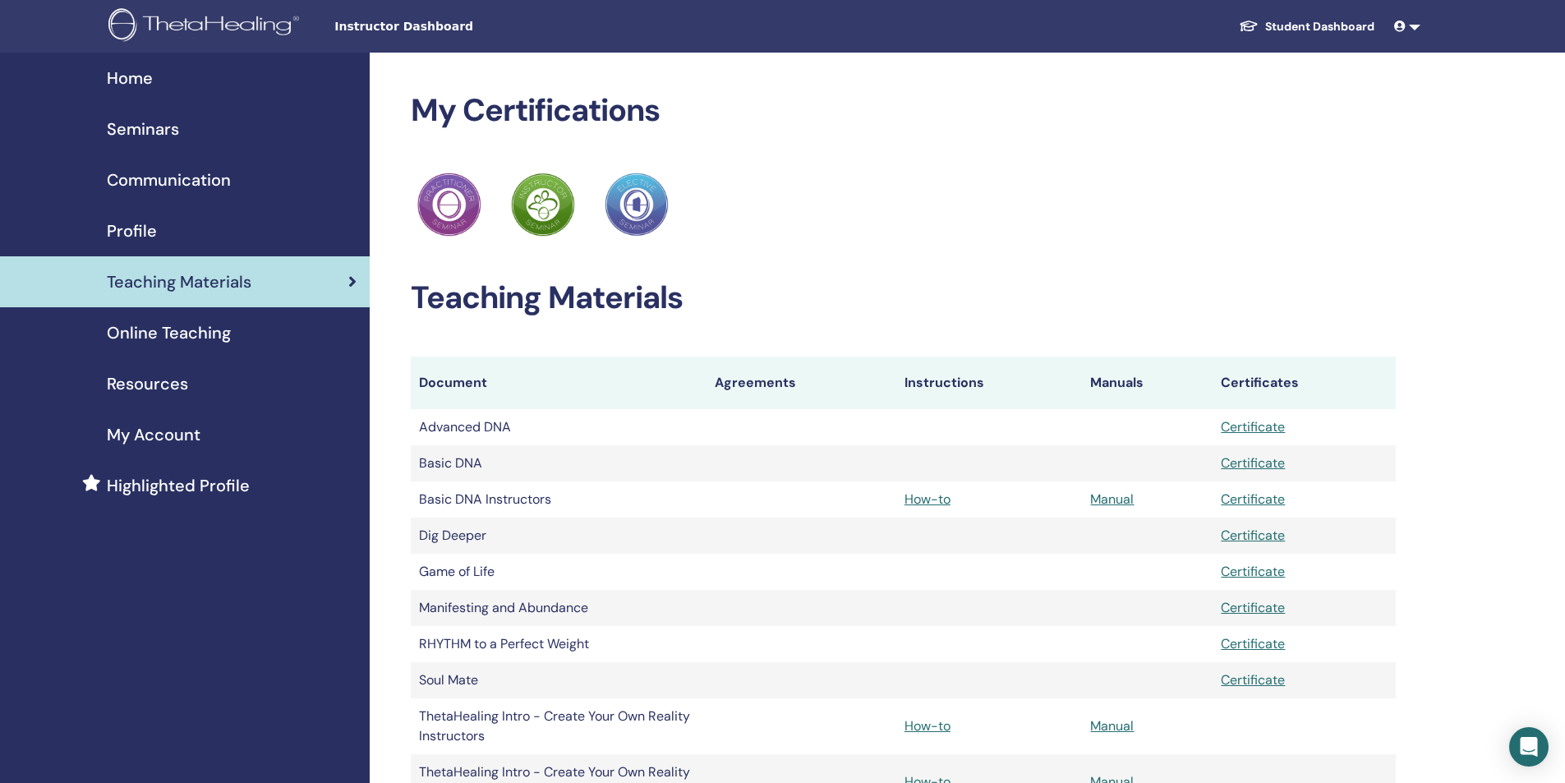
scroll to position [329, 0]
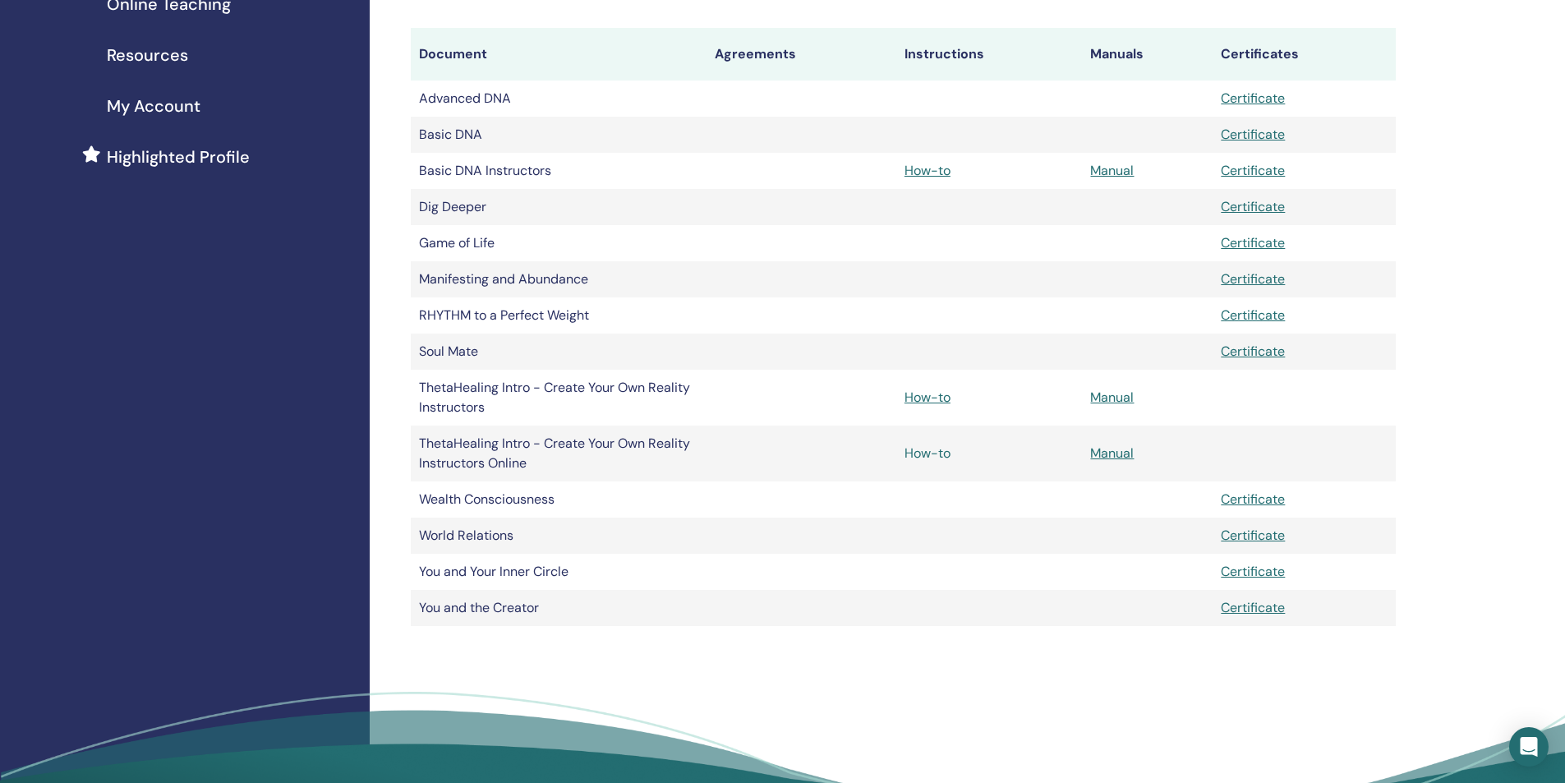
click at [939, 456] on link "How-to" at bounding box center [928, 453] width 46 height 17
click at [1523, 738] on icon "Open Intercom Messenger" at bounding box center [1529, 746] width 21 height 21
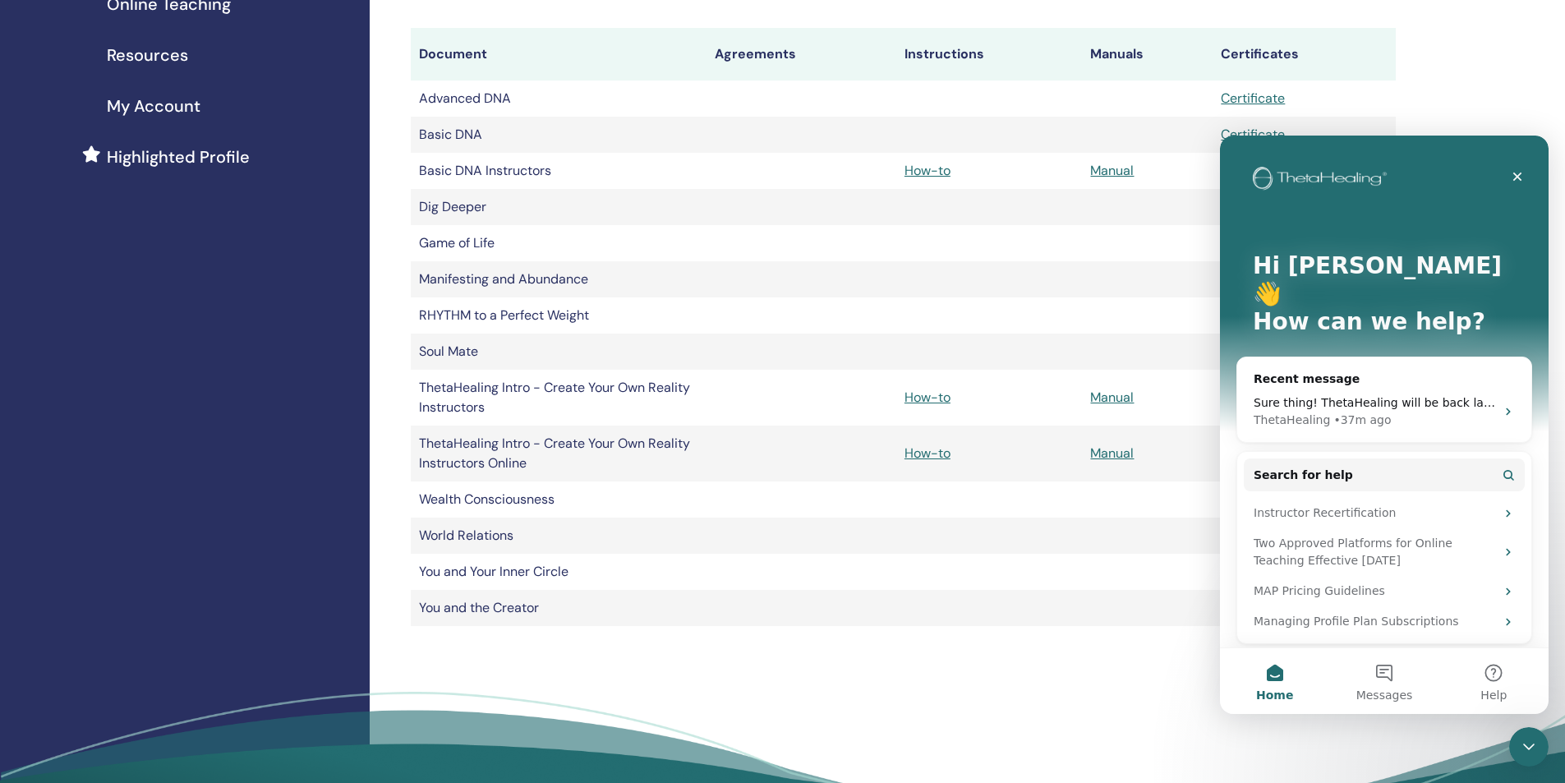
scroll to position [0, 0]
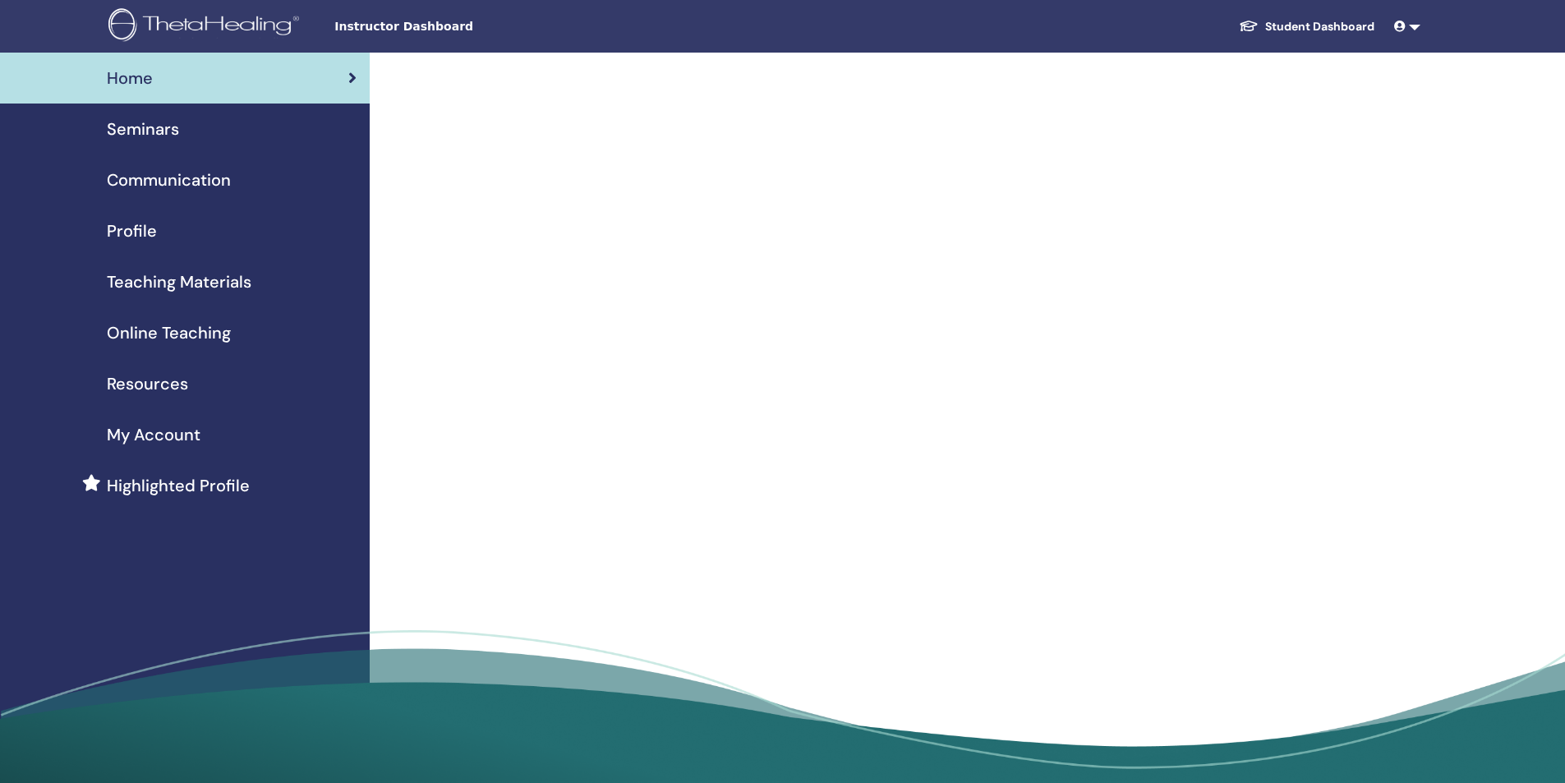
click at [1413, 28] on link at bounding box center [1407, 27] width 39 height 30
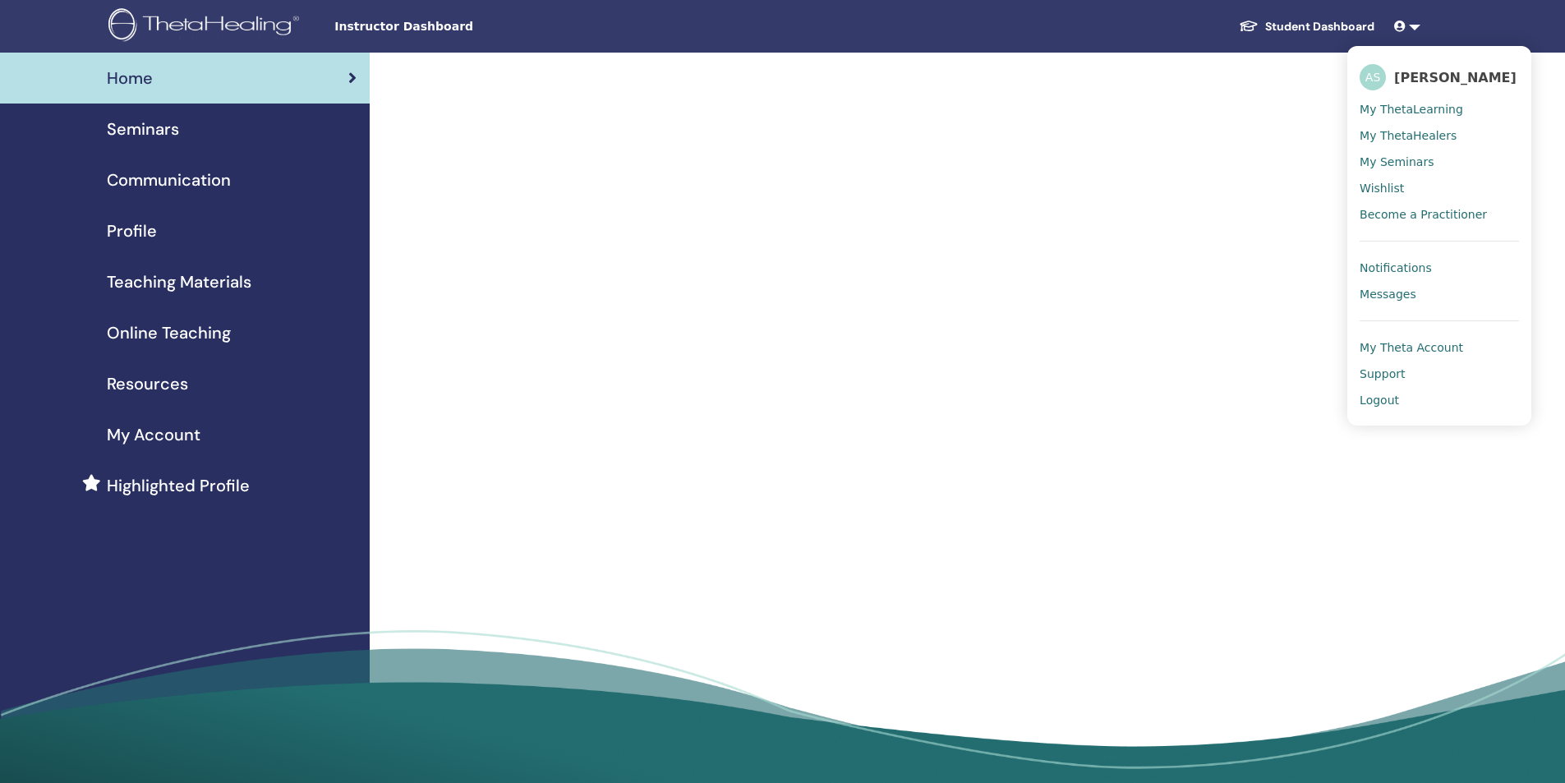
click at [1393, 398] on span "Logout" at bounding box center [1379, 400] width 39 height 15
